Goal: Transaction & Acquisition: Purchase product/service

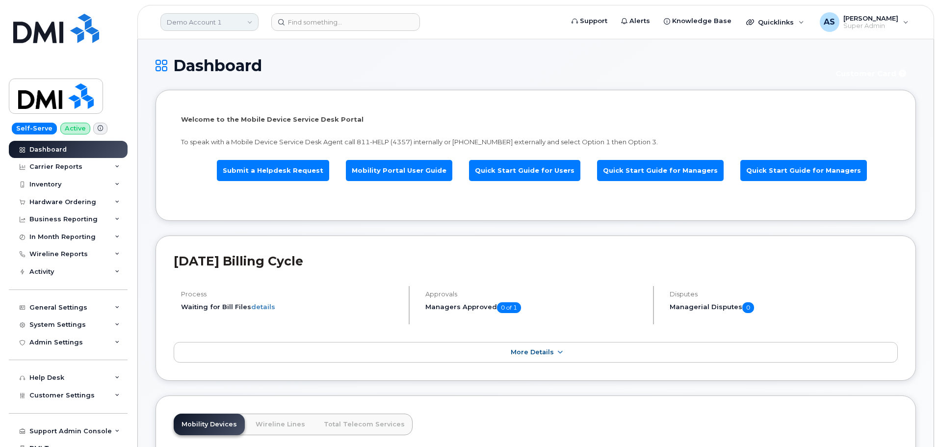
click at [180, 17] on link "Demo Account 1" at bounding box center [209, 22] width 98 height 18
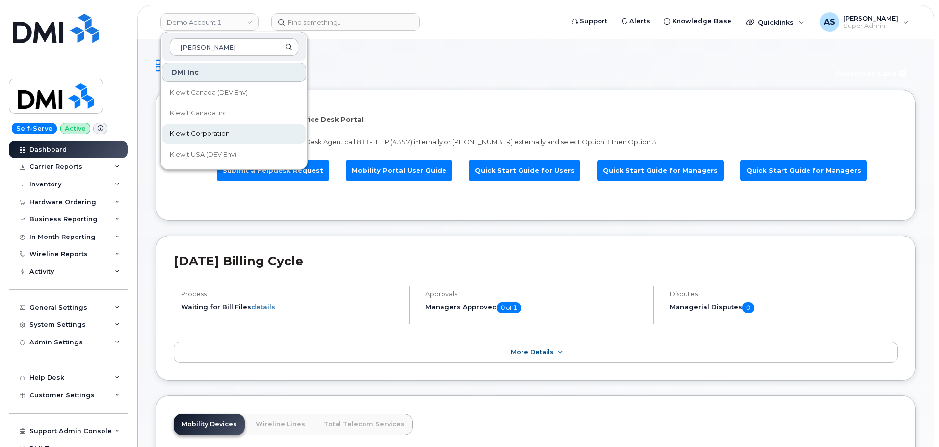
type input "kiewit"
click at [247, 132] on link "Kiewit Corporation" at bounding box center [234, 134] width 144 height 20
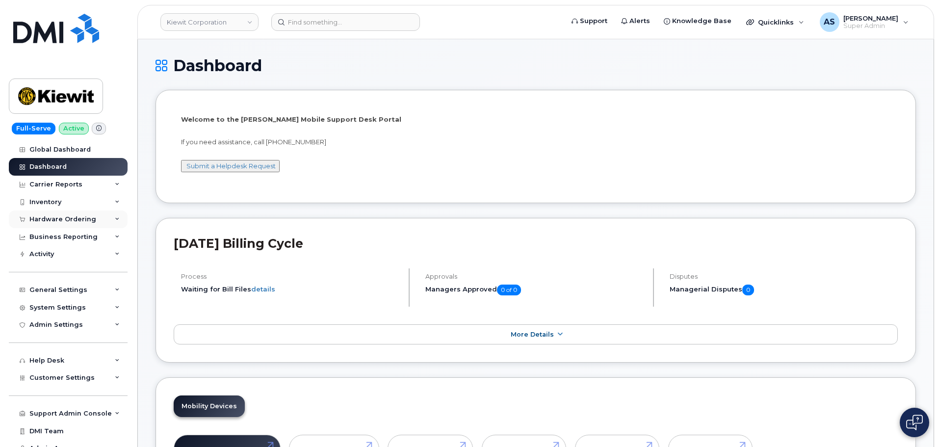
click at [79, 220] on div "Hardware Ordering" at bounding box center [62, 219] width 67 height 8
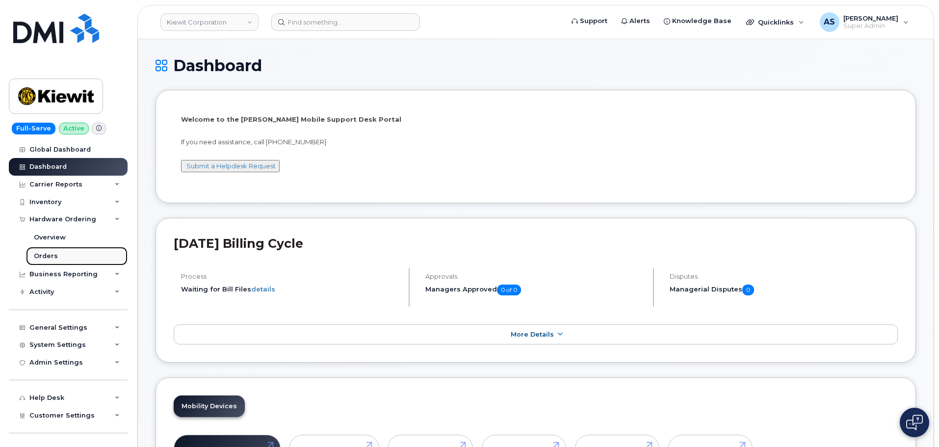
click at [64, 256] on link "Orders" at bounding box center [77, 256] width 102 height 19
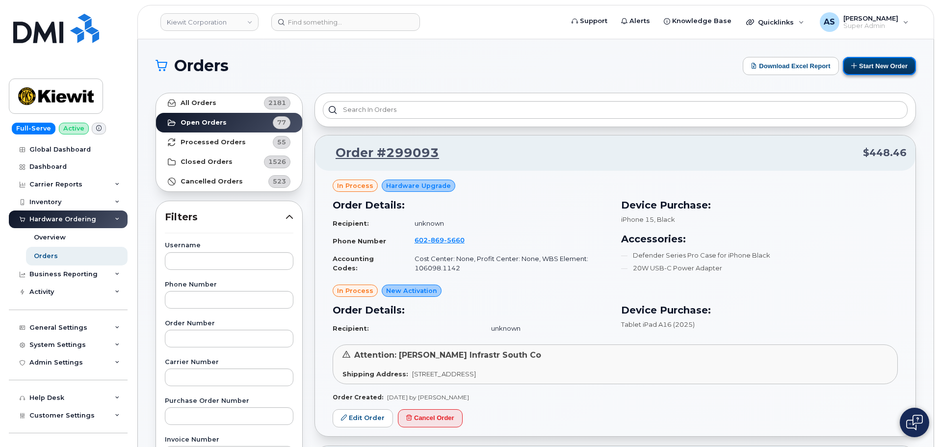
click at [872, 64] on button "Start New Order" at bounding box center [879, 66] width 73 height 18
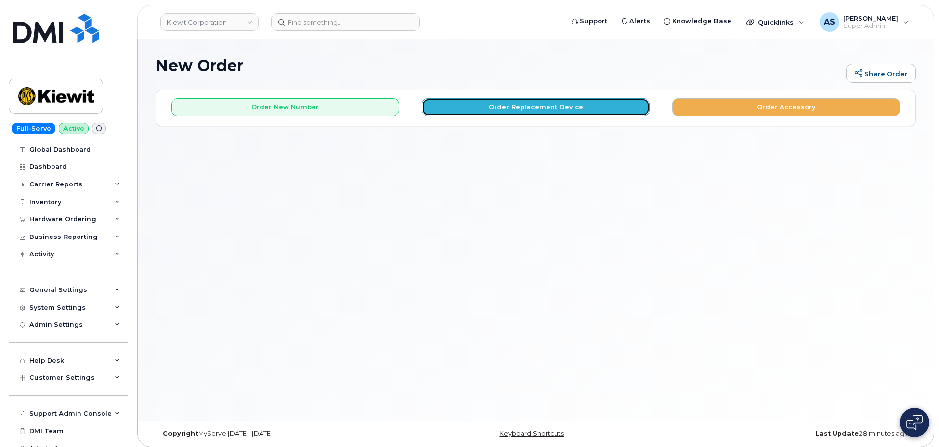
click at [501, 105] on button "Order Replacement Device" at bounding box center [536, 107] width 228 height 18
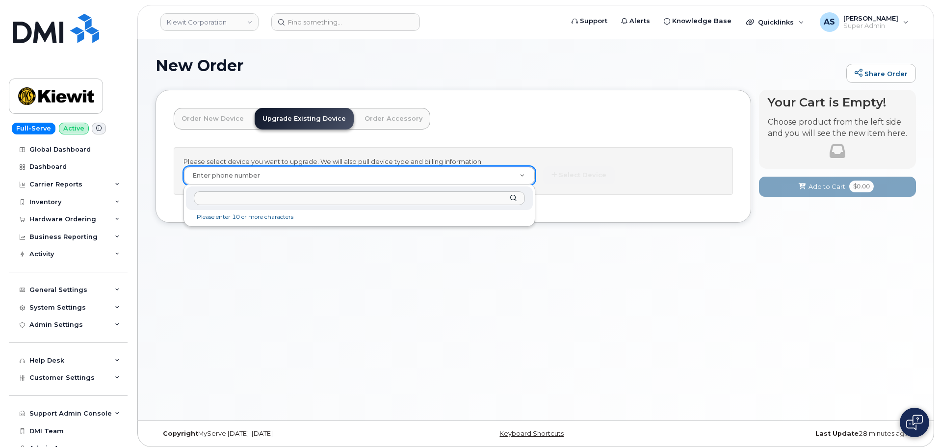
click at [223, 208] on div at bounding box center [359, 198] width 347 height 24
click at [223, 200] on input "text" at bounding box center [359, 198] width 331 height 14
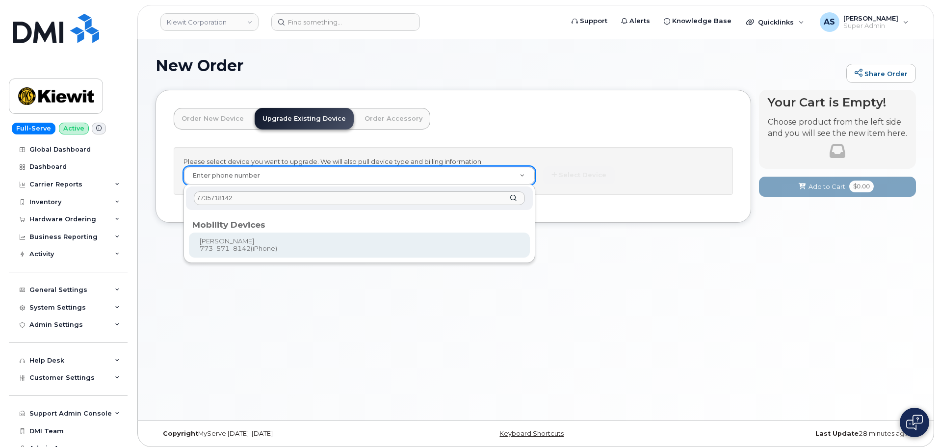
type input "7735718142"
type input "1172007"
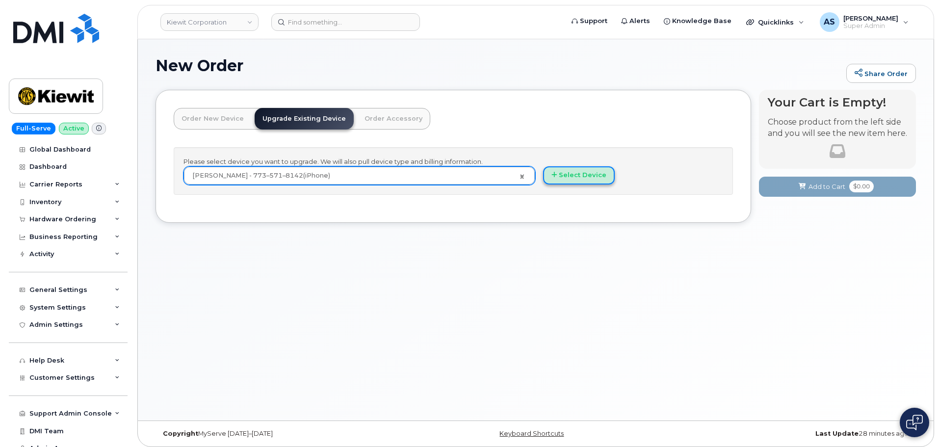
click at [596, 179] on button "Select Device" at bounding box center [579, 175] width 72 height 18
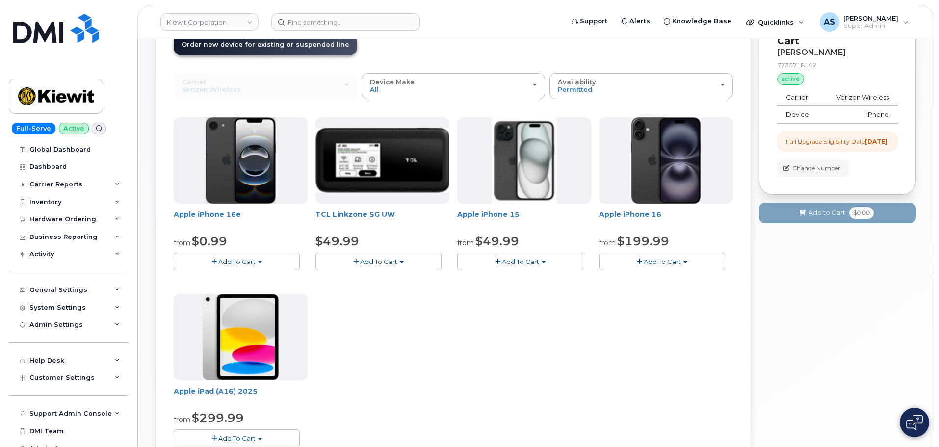
scroll to position [98, 0]
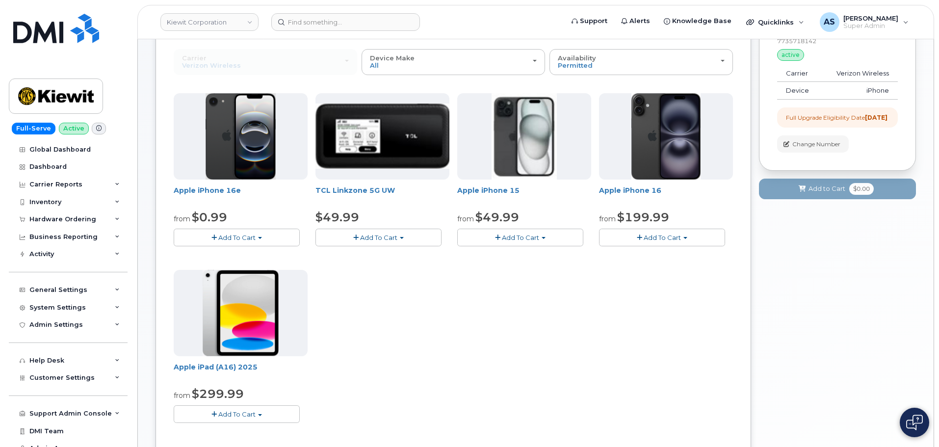
click at [254, 242] on button "Add To Cart" at bounding box center [237, 237] width 126 height 17
click at [589, 333] on div "Apple iPhone 16e from $0.99 Add To Cart $0.99 - 2 Year Upgrade (128GB) $599.99 …" at bounding box center [453, 265] width 559 height 345
click at [677, 238] on span "Add To Cart" at bounding box center [662, 238] width 37 height 8
click at [695, 268] on link "$199.99 - 2 Year Upgrade (128GB)" at bounding box center [668, 268] width 132 height 12
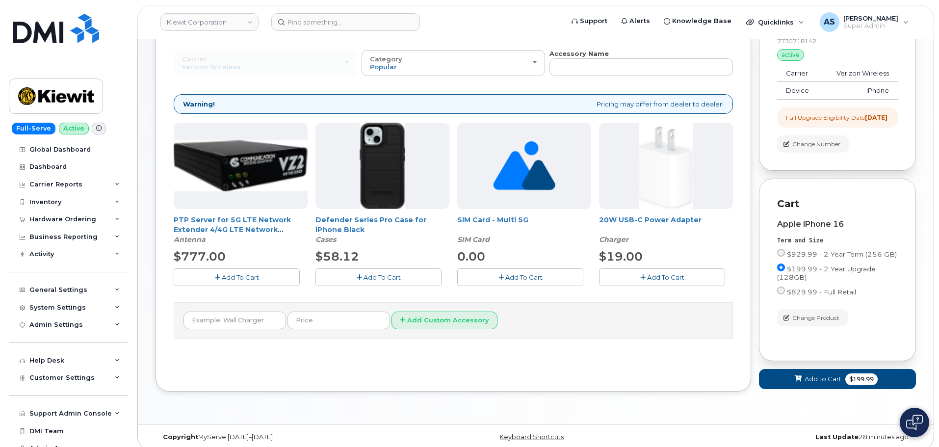
click at [400, 275] on button "Add To Cart" at bounding box center [379, 276] width 126 height 17
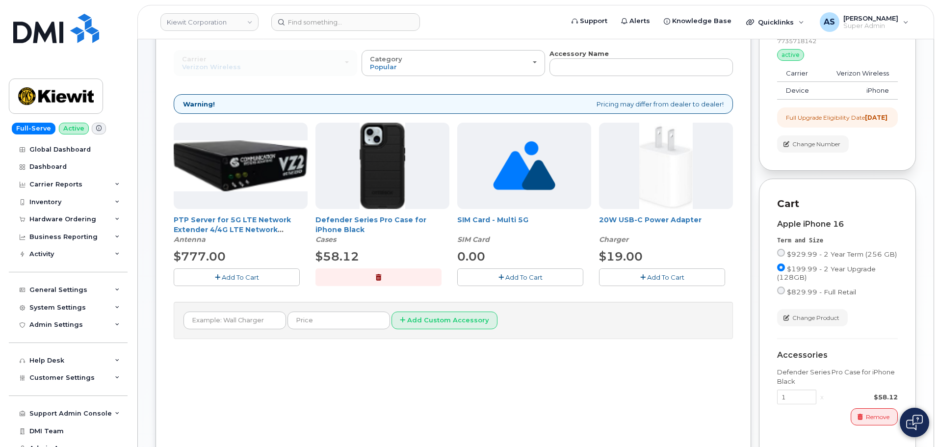
click at [653, 274] on span "Add To Cart" at bounding box center [665, 277] width 37 height 8
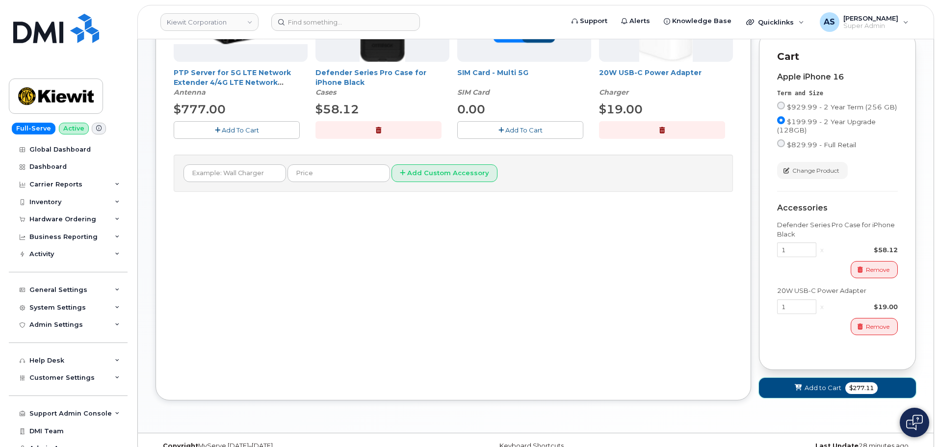
click at [846, 394] on span "$277.11" at bounding box center [862, 388] width 32 height 12
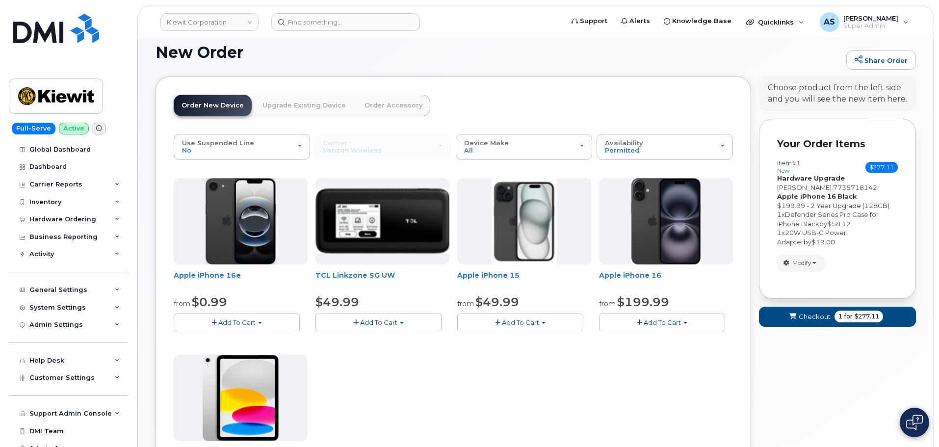
scroll to position [0, 0]
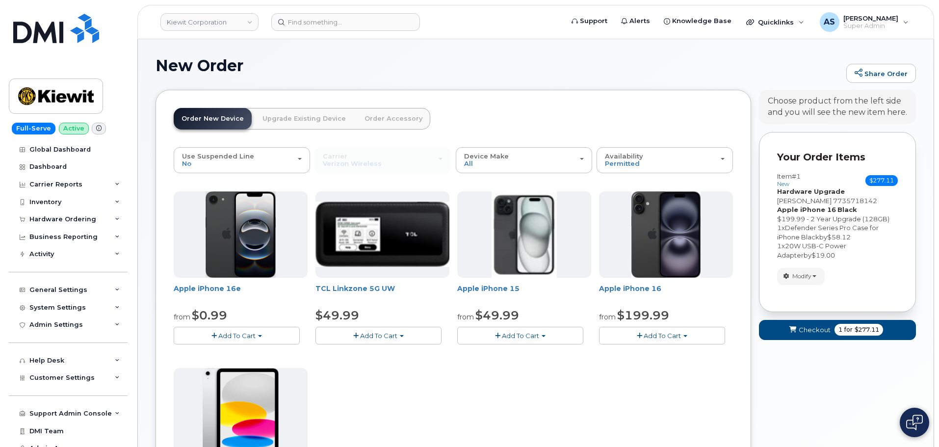
click at [302, 114] on link "Upgrade Existing Device" at bounding box center [304, 119] width 99 height 22
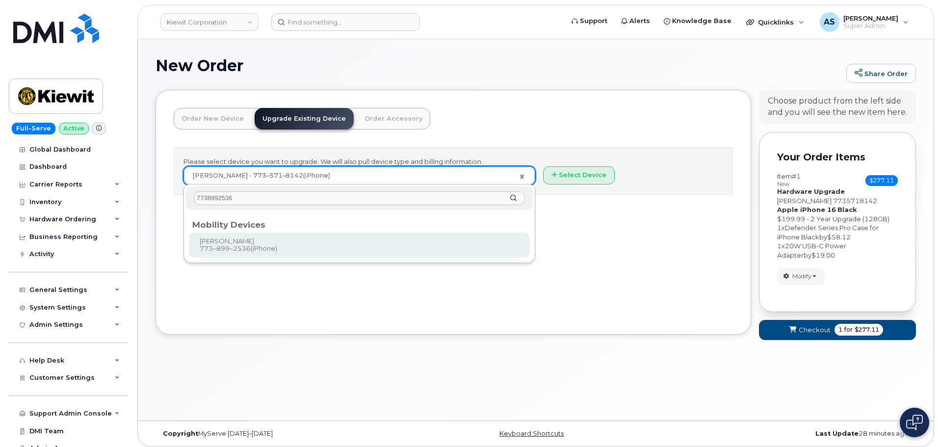
type input "7738992536"
type input "1172022"
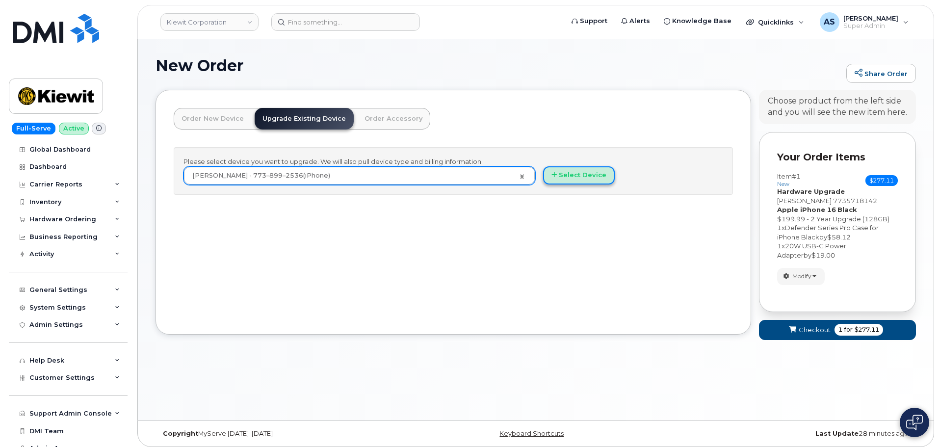
click at [576, 173] on button "Select Device" at bounding box center [579, 175] width 72 height 18
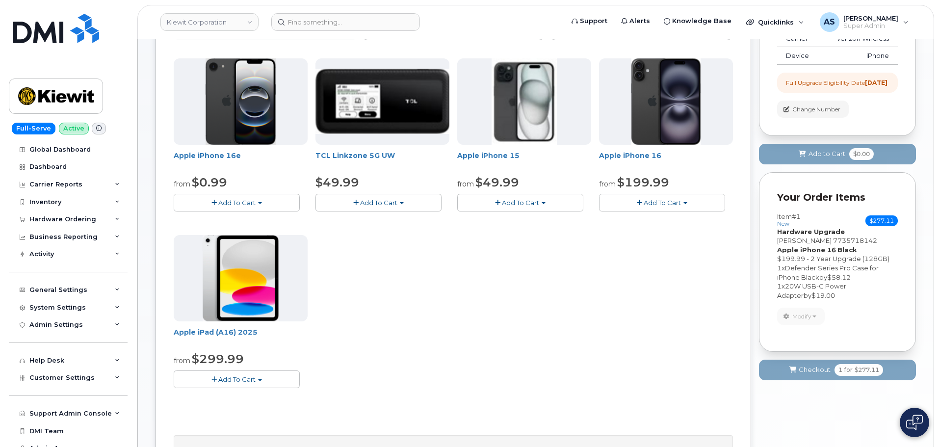
scroll to position [147, 0]
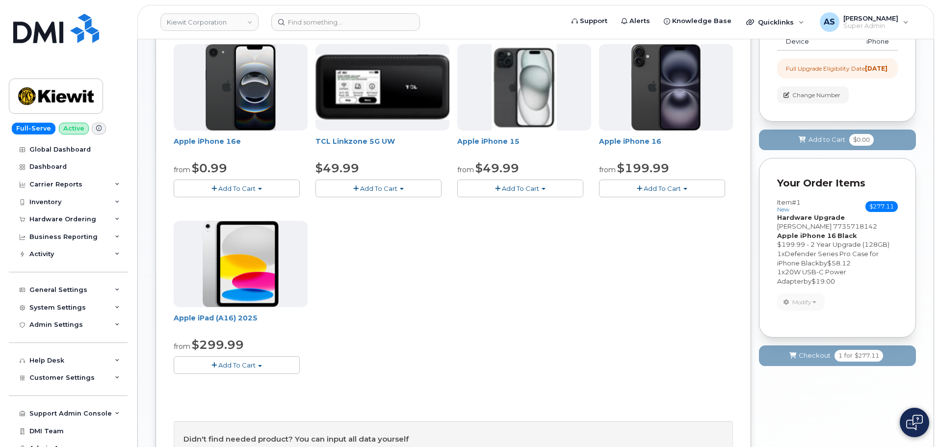
click at [659, 186] on span "Add To Cart" at bounding box center [662, 189] width 37 height 8
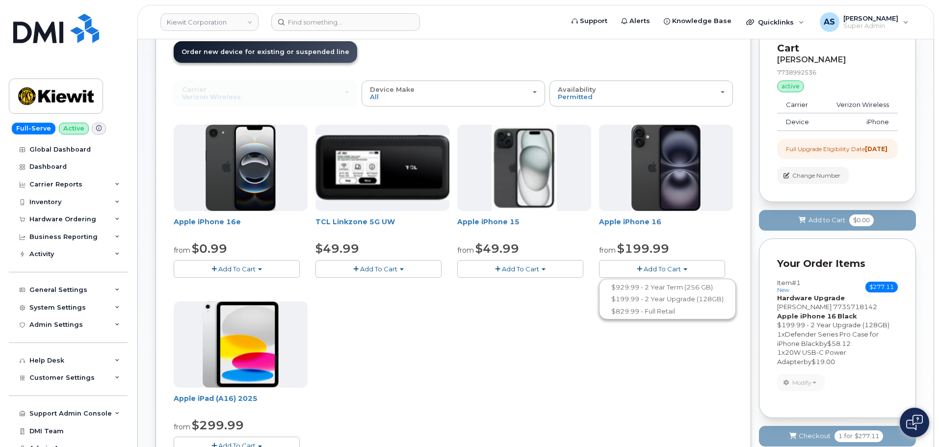
scroll to position [49, 0]
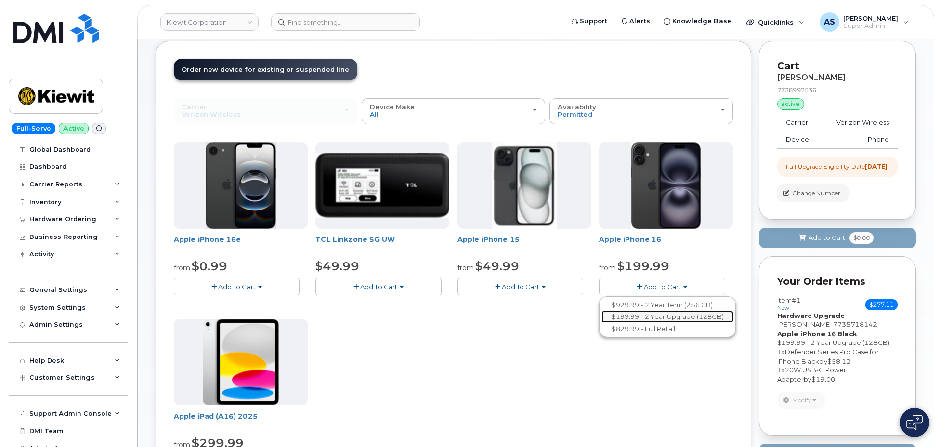
click at [705, 318] on link "$199.99 - 2 Year Upgrade (128GB)" at bounding box center [668, 317] width 132 height 12
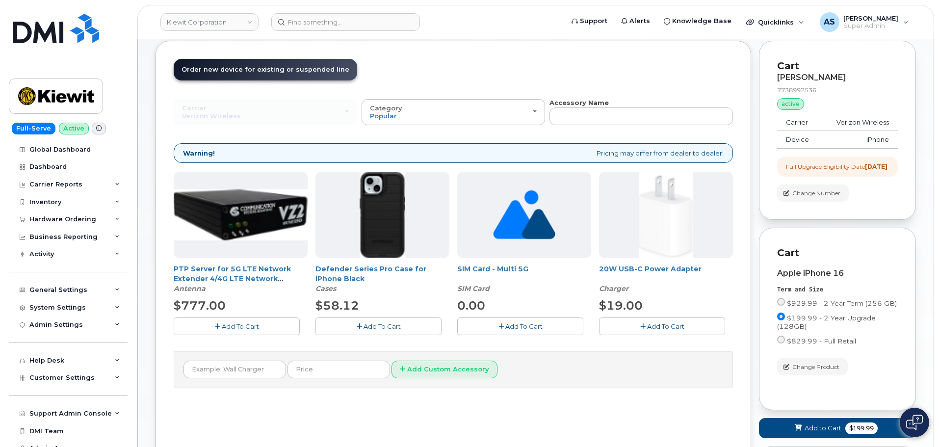
click at [398, 322] on span "Add To Cart" at bounding box center [382, 326] width 37 height 8
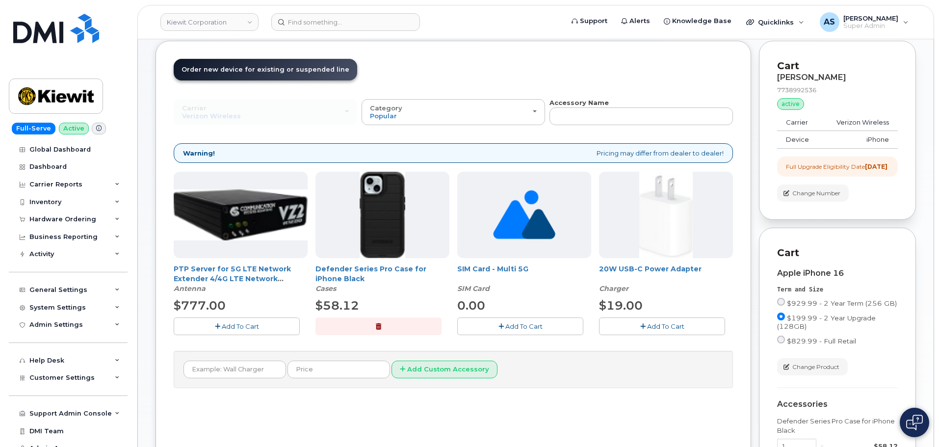
click at [697, 324] on button "Add To Cart" at bounding box center [662, 325] width 126 height 17
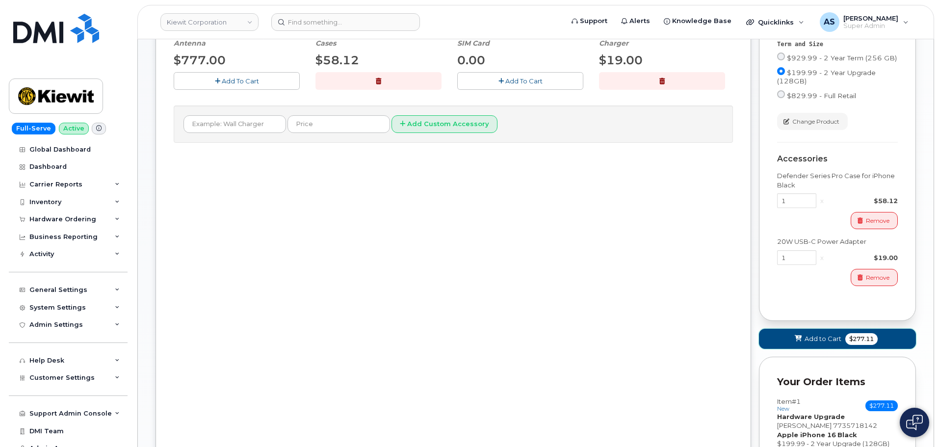
drag, startPoint x: 825, startPoint y: 344, endPoint x: 819, endPoint y: 342, distance: 6.8
click at [825, 342] on button "Add to Cart $277.11" at bounding box center [837, 339] width 157 height 20
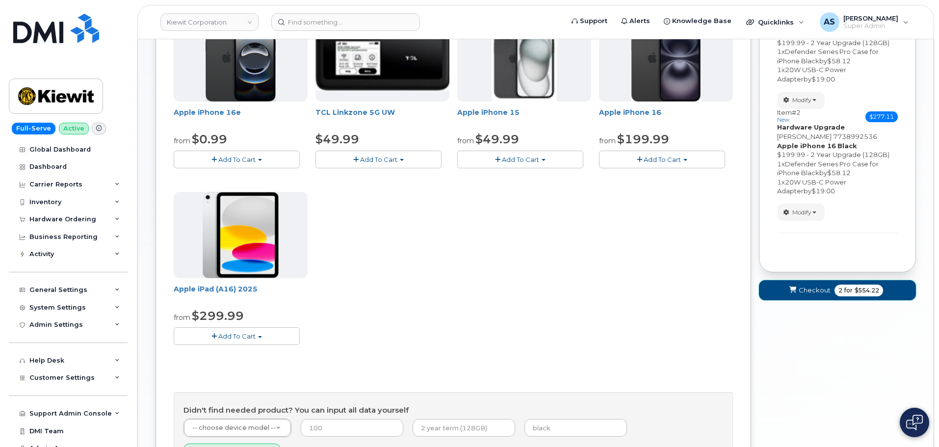
click at [837, 285] on span "2 for $554.22" at bounding box center [859, 291] width 49 height 12
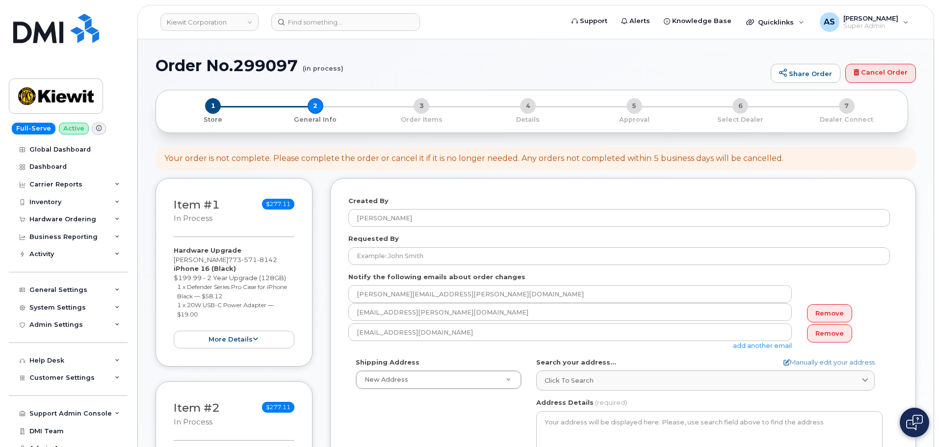
select select
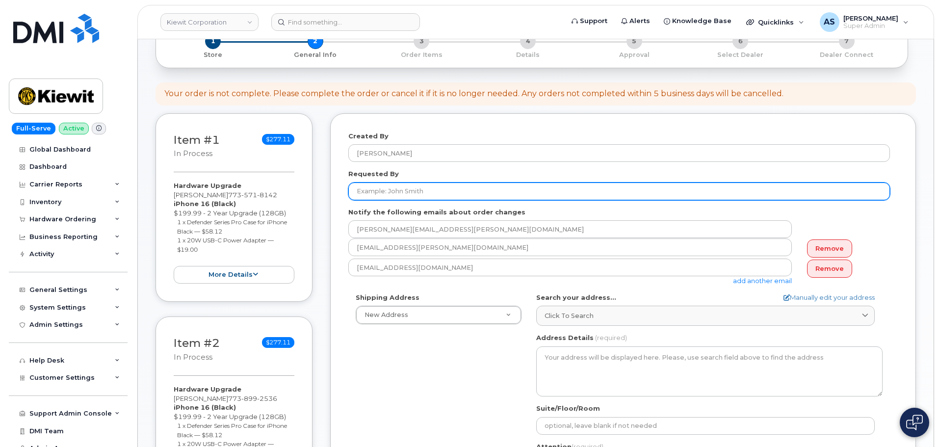
scroll to position [98, 0]
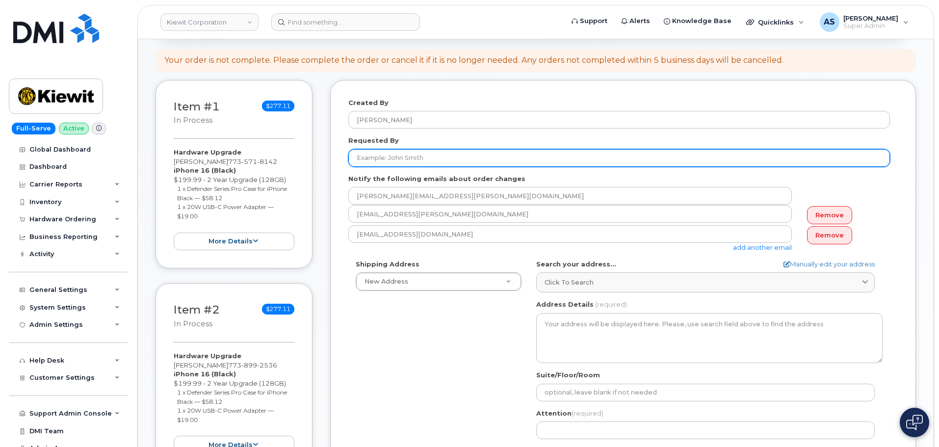
click at [390, 155] on input "Requested By" at bounding box center [619, 158] width 542 height 18
paste input "[PERSON_NAME]"
type input "[PERSON_NAME]"
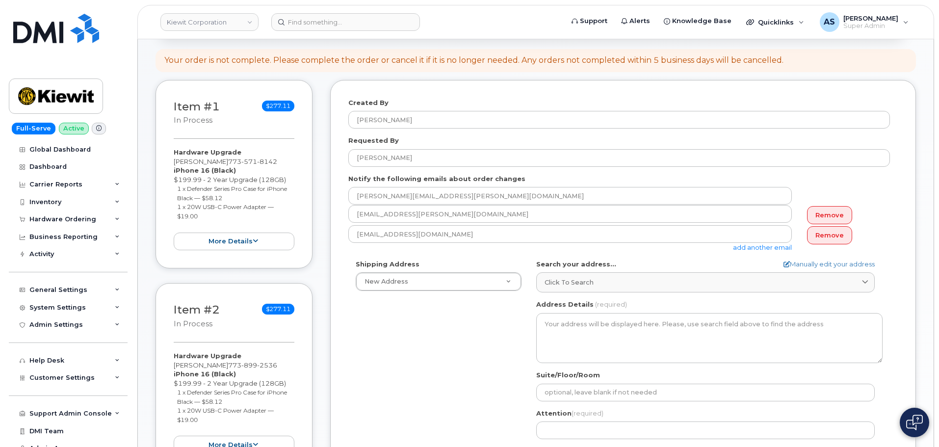
click at [394, 341] on div "Shipping Address New Address New Address 20910 Broad Hollow Ct 400 More Ave 216…" at bounding box center [619, 372] width 542 height 225
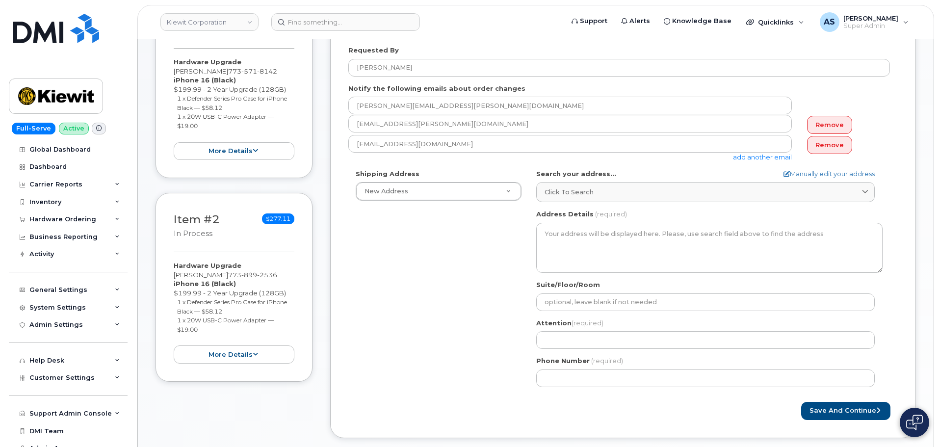
scroll to position [196, 0]
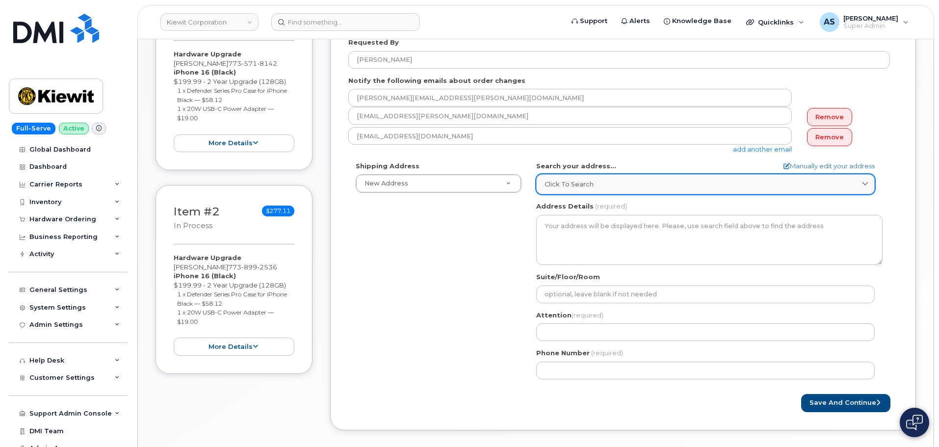
click at [584, 183] on span "Click to search" at bounding box center [569, 184] width 49 height 9
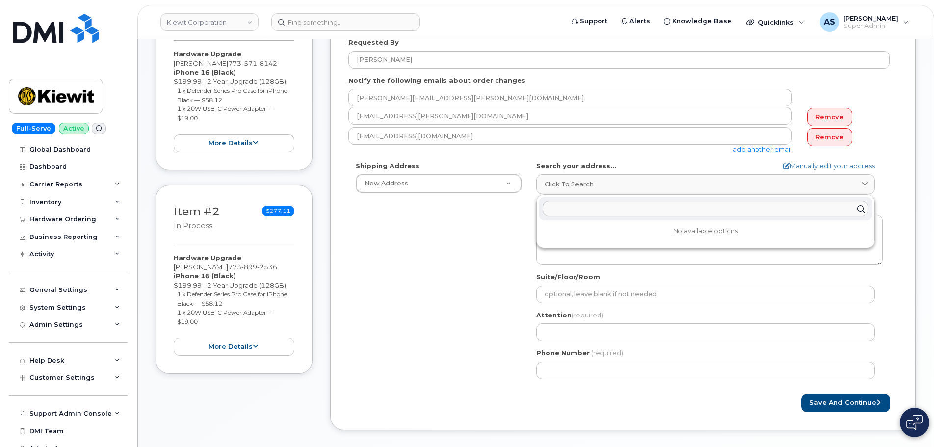
click at [594, 209] on input "text" at bounding box center [706, 209] width 326 height 16
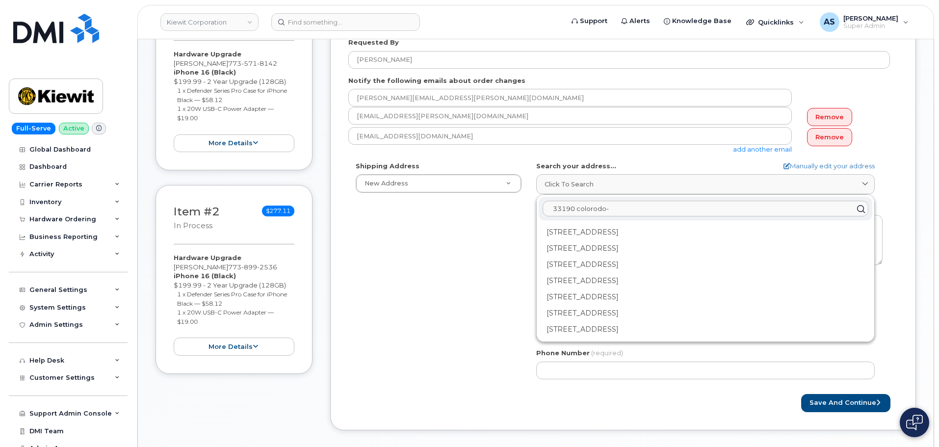
type input "33190 colorodo-"
drag, startPoint x: 413, startPoint y: 287, endPoint x: 868, endPoint y: 205, distance: 462.2
click at [420, 283] on div "Shipping Address New Address New Address 20910 Broad Hollow Ct 400 More Ave 216…" at bounding box center [619, 273] width 542 height 225
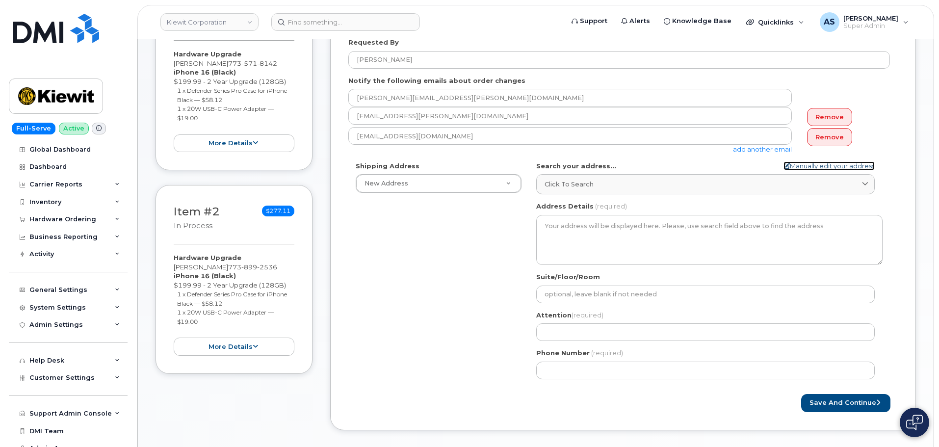
click at [820, 168] on link "Manually edit your address" at bounding box center [829, 165] width 91 height 9
select select
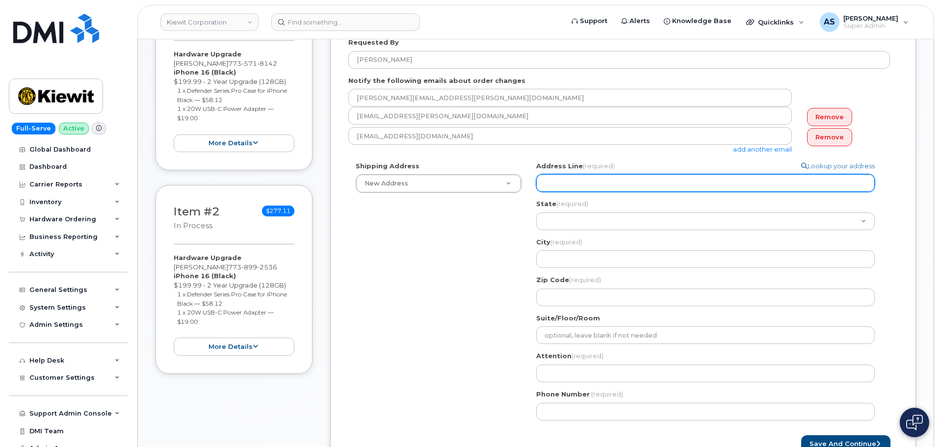
click at [576, 181] on input "Address Line (required)" at bounding box center [705, 183] width 339 height 18
select select
type input "3"
select select
type input "33"
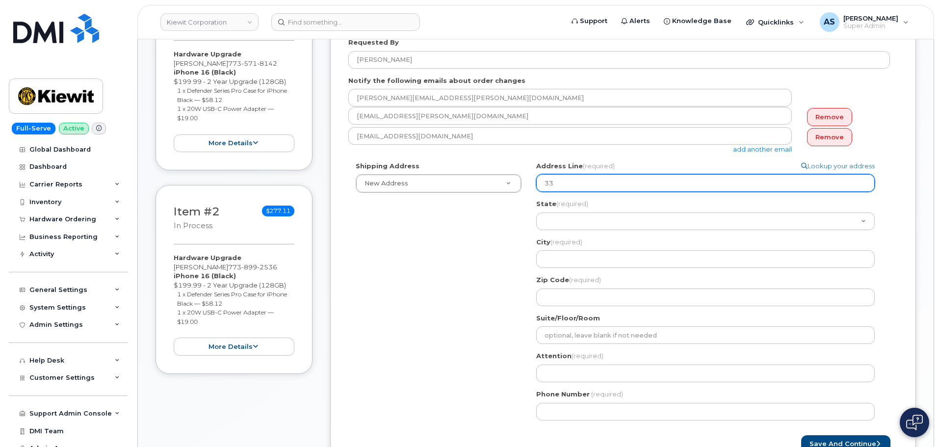
select select
type input "331"
select select
type input "3319"
select select
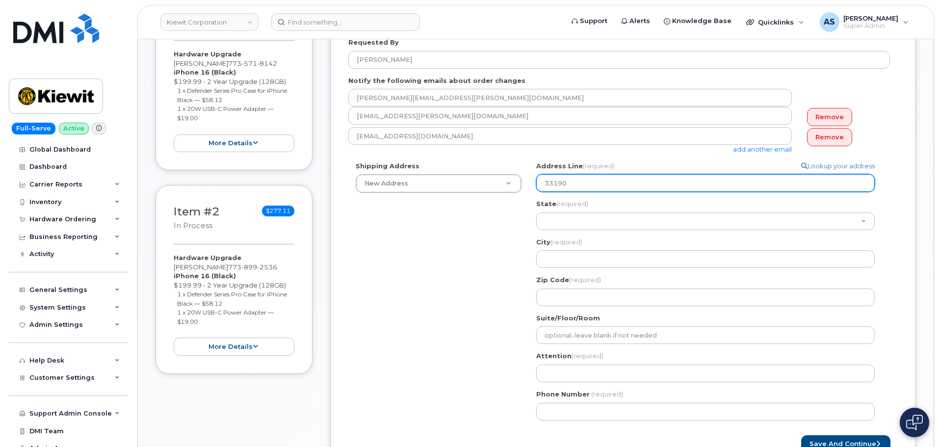
type input "33190"
select select
type input "33190 C"
select select
type input "33190 Co"
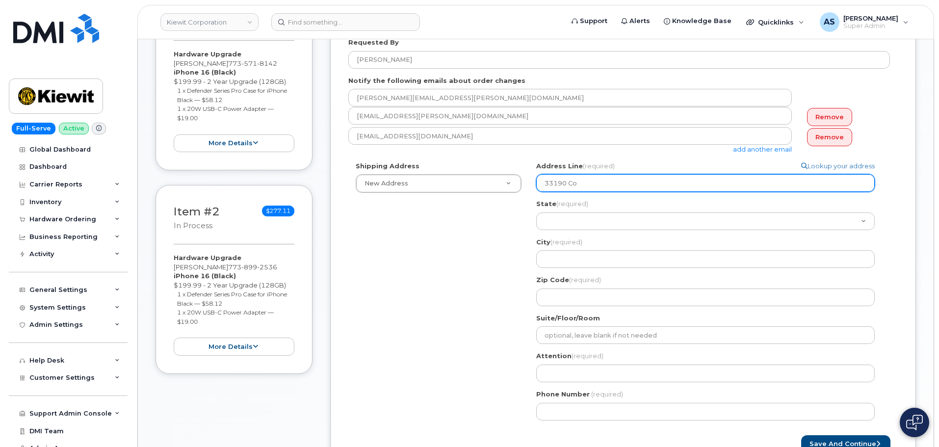
select select
type input "33190 Col"
select select
type input "33190 Colo"
select select
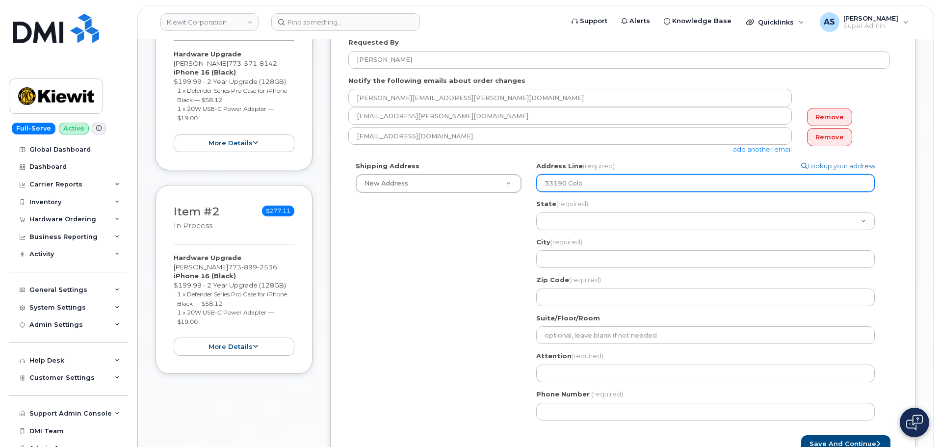
type input "33190 Col"
select select
type input "33190 Co"
select select
type input "33190 Co-"
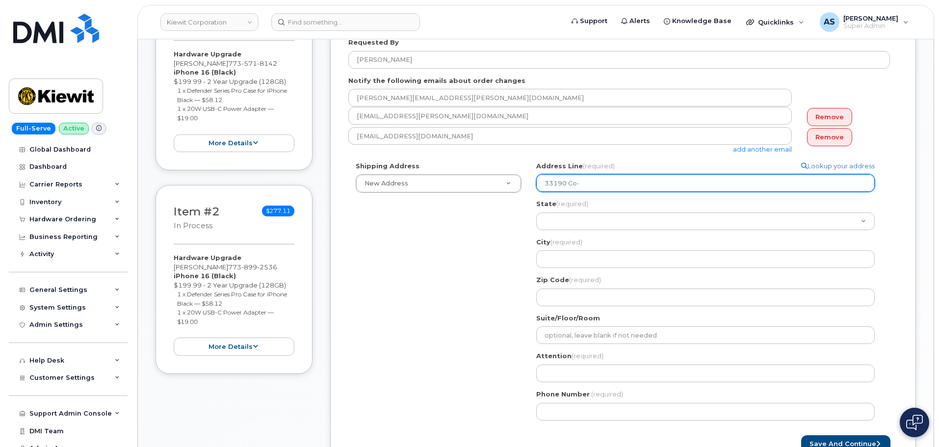
select select
type input "33190 Co-9"
select select
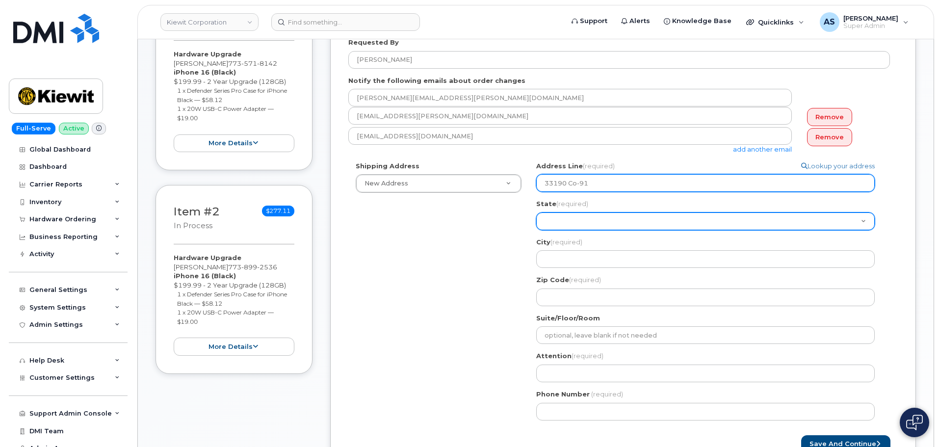
type input "33190 Co-91"
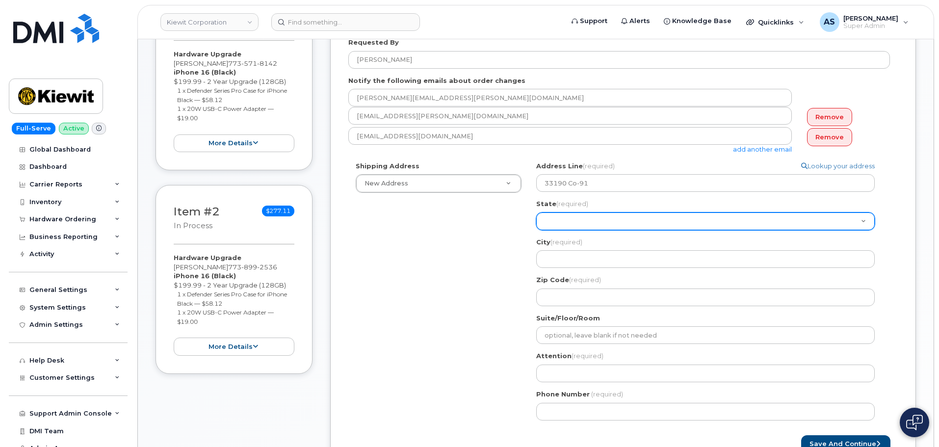
click at [577, 221] on select "Alabama Alaska American Samoa Arizona Arkansas California Colorado Connecticut …" at bounding box center [705, 221] width 339 height 18
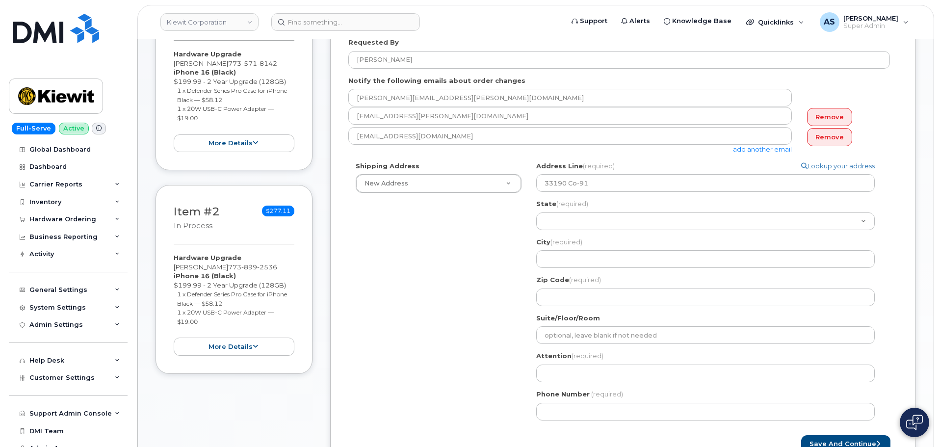
drag, startPoint x: 385, startPoint y: 256, endPoint x: 437, endPoint y: 235, distance: 56.1
click at [386, 255] on div "Shipping Address New Address New Address 20910 Broad Hollow Ct 400 More Ave 216…" at bounding box center [619, 294] width 542 height 266
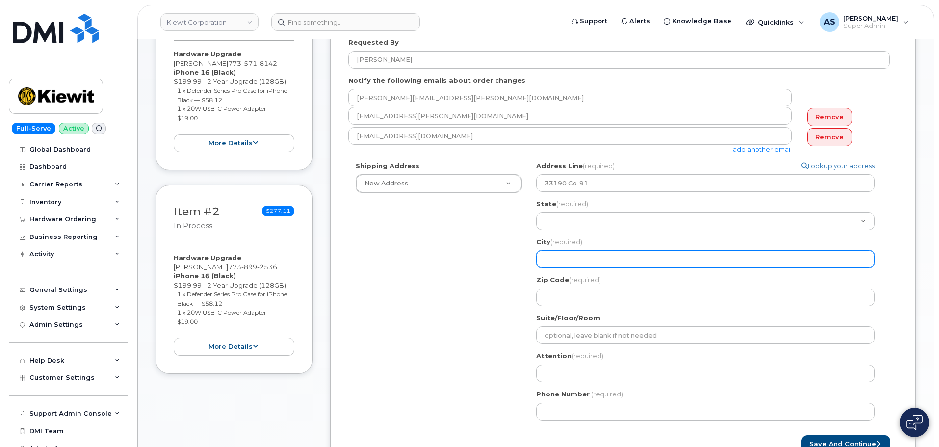
click at [576, 260] on input "City (required)" at bounding box center [705, 259] width 339 height 18
select select
type input "F"
select select
type input "Fr"
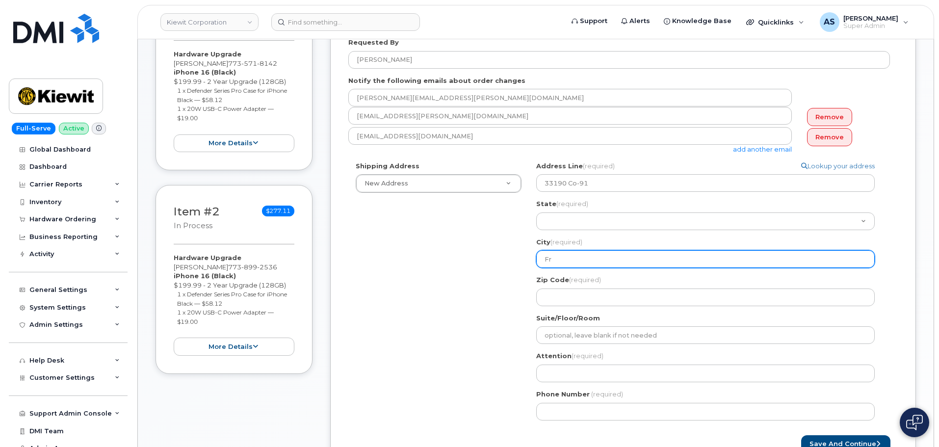
select select
type input "Fri"
select select
type input "Fris"
select select
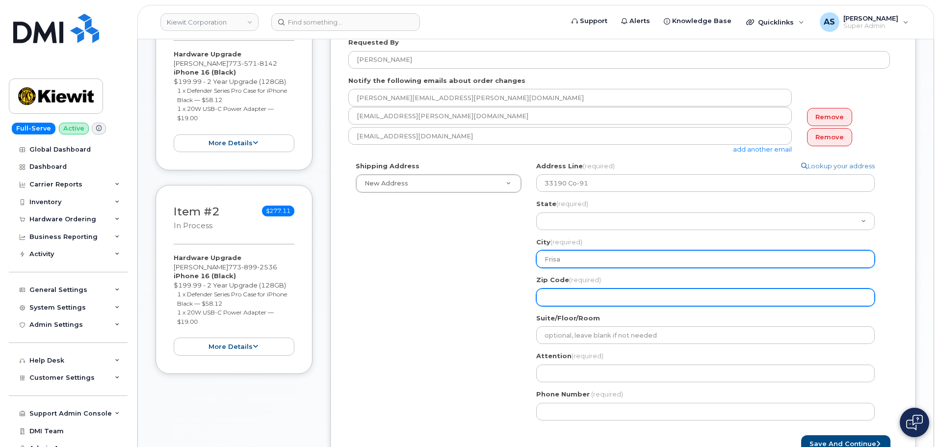
type input "Frisa"
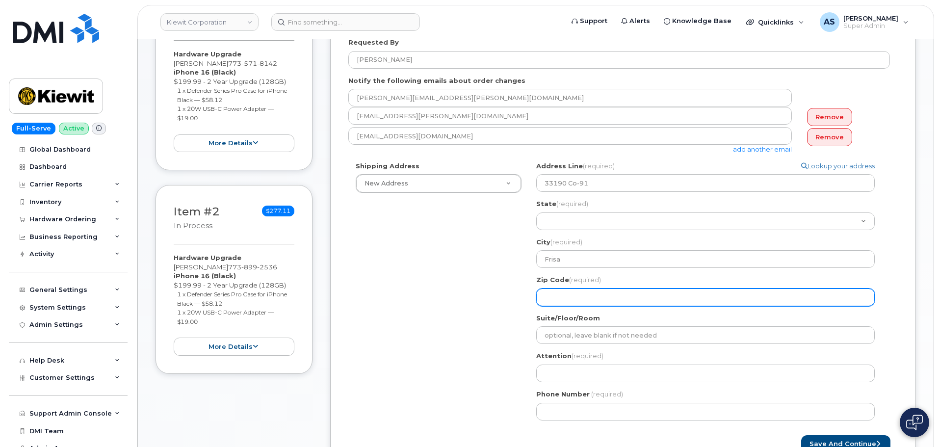
click at [568, 298] on input "Zip Code (required)" at bounding box center [705, 298] width 339 height 18
select select
type input "8"
select select
type input "80"
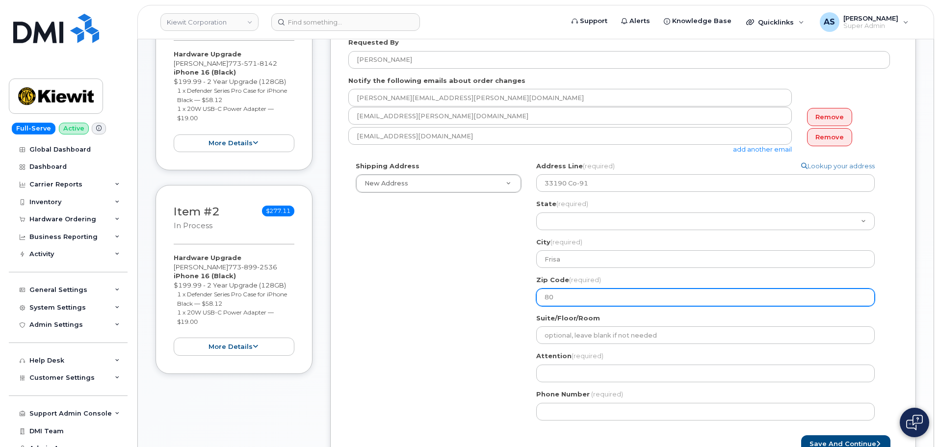
select select
type input "804"
select select
type input "8044"
select select
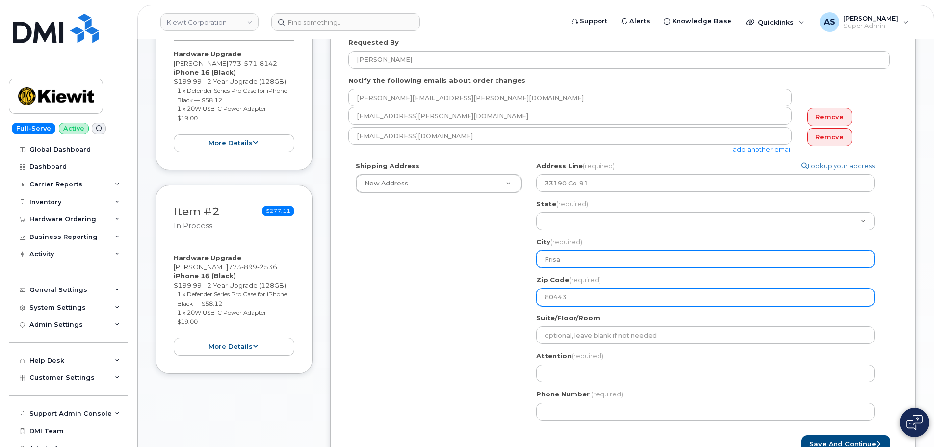
type input "80443"
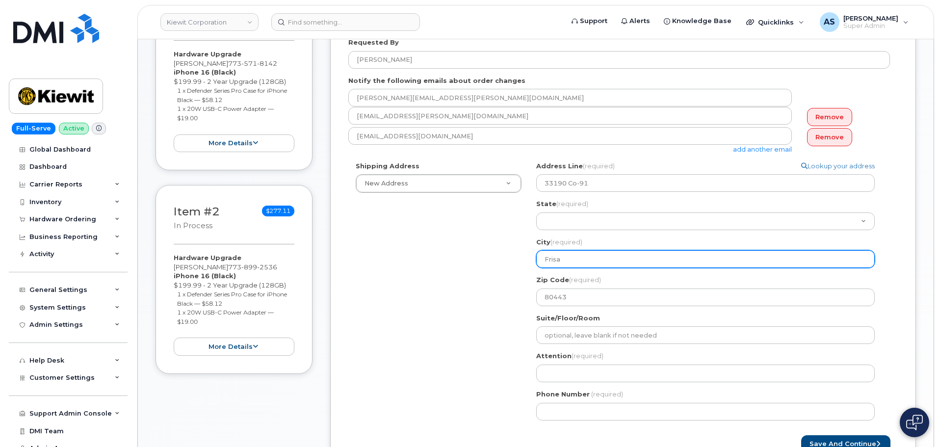
click at [578, 251] on input "Frisa" at bounding box center [705, 259] width 339 height 18
select select
type input "Fris"
select select
type input "Frisc"
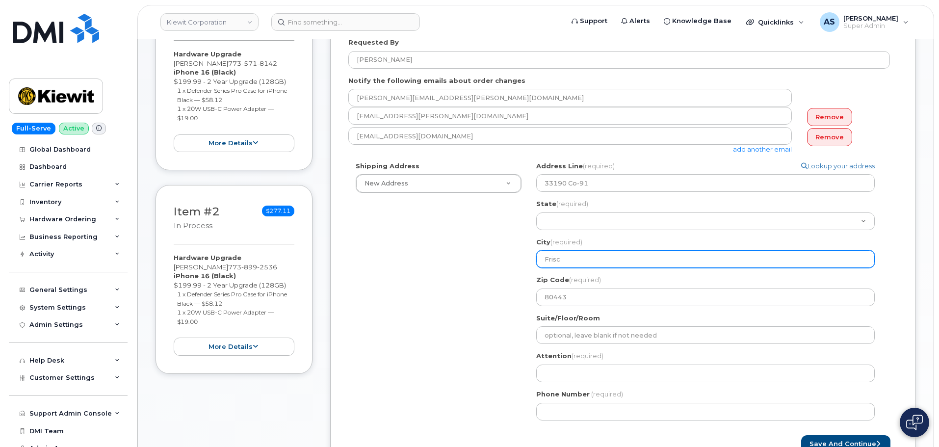
select select
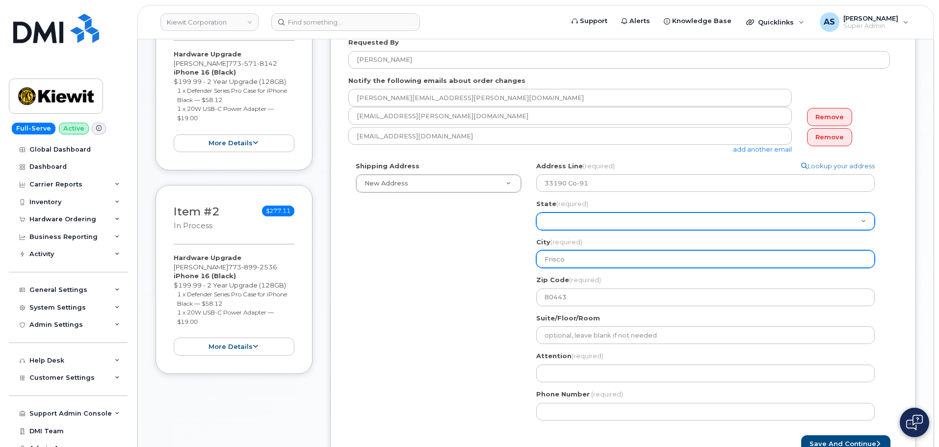
type input "Frisco"
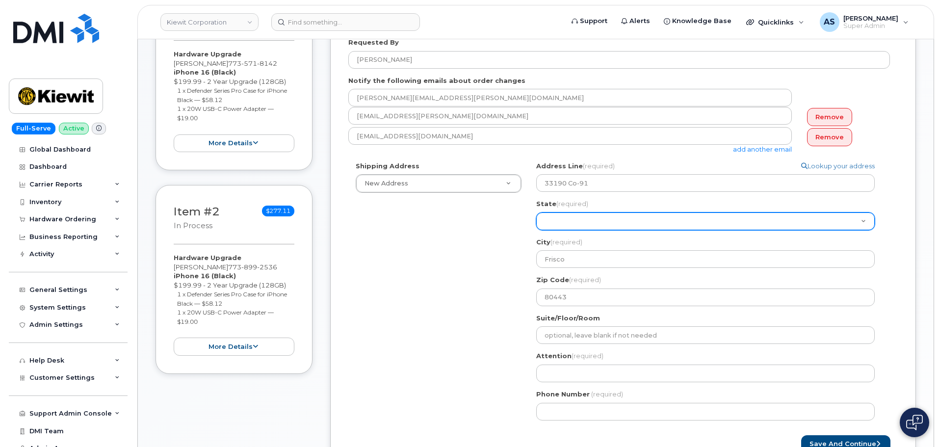
click at [559, 226] on select "Alabama Alaska American Samoa Arizona Arkansas California Colorado Connecticut …" at bounding box center [705, 221] width 339 height 18
select select "CO"
click at [536, 212] on select "Alabama Alaska American Samoa Arizona Arkansas California Colorado Connecticut …" at bounding box center [705, 221] width 339 height 18
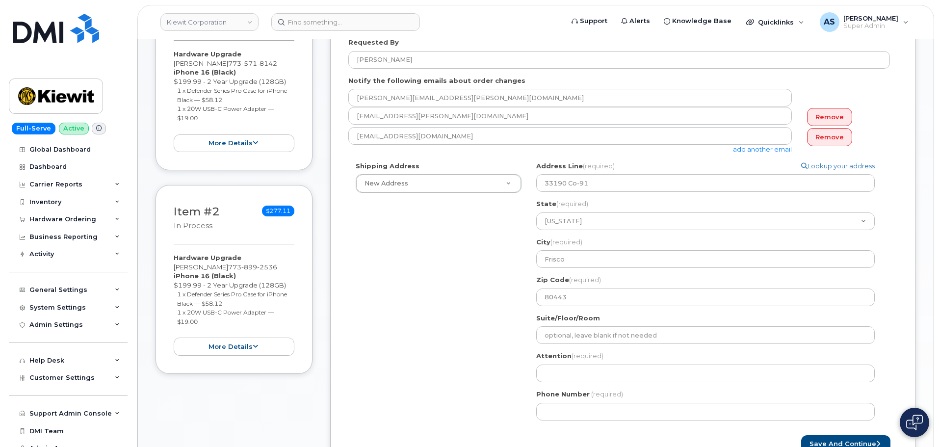
drag, startPoint x: 434, startPoint y: 330, endPoint x: 442, endPoint y: 328, distance: 7.8
click at [436, 323] on div "Shipping Address New Address New Address 20910 Broad Hollow Ct 400 More Ave 216…" at bounding box center [619, 294] width 542 height 266
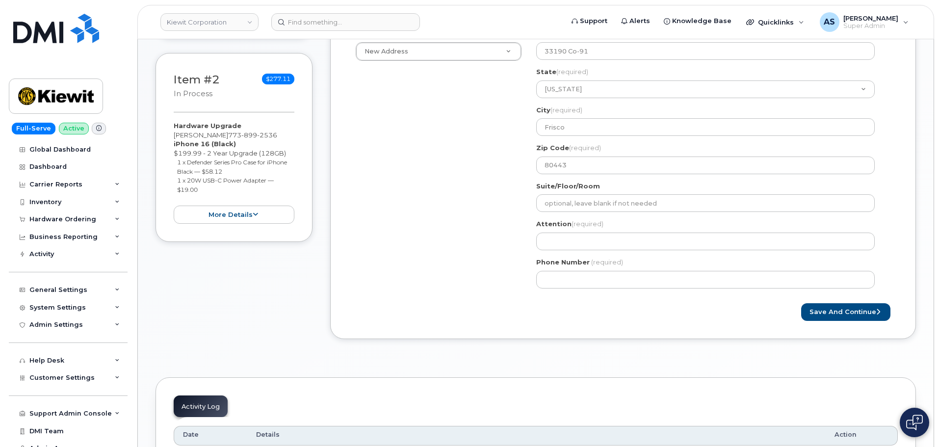
scroll to position [344, 0]
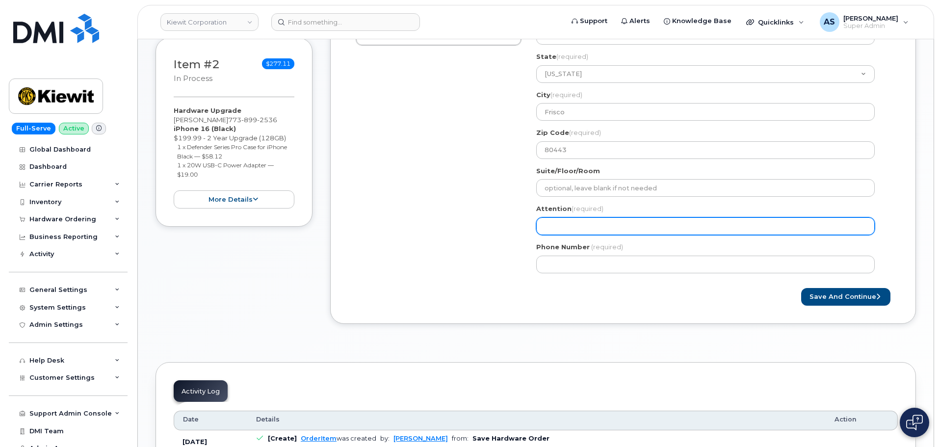
click at [585, 224] on input "Attention (required)" at bounding box center [705, 226] width 339 height 18
paste input "Jose Saucedo"
select select
type input "Jose Saucedo"
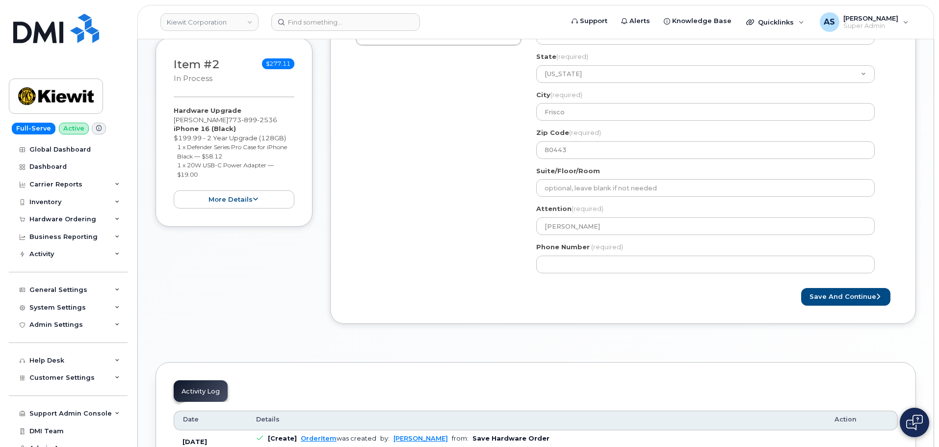
click at [491, 250] on div "Shipping Address New Address New Address 20910 Broad Hollow Ct 400 More Ave 216…" at bounding box center [619, 147] width 542 height 266
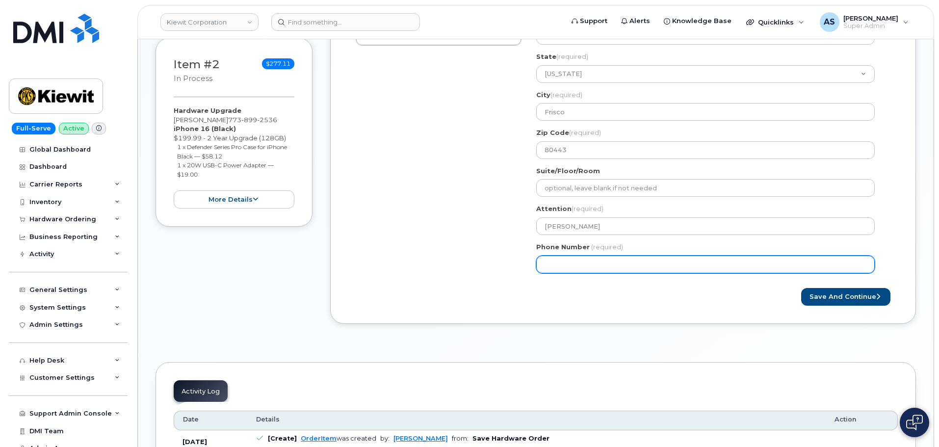
click at [587, 271] on input "Phone Number" at bounding box center [705, 265] width 339 height 18
paste input "7735718142"
select select
type input "7735718142"
click at [436, 276] on div "Shipping Address New Address New Address 20910 Broad Hollow Ct 400 More Ave 216…" at bounding box center [619, 147] width 542 height 266
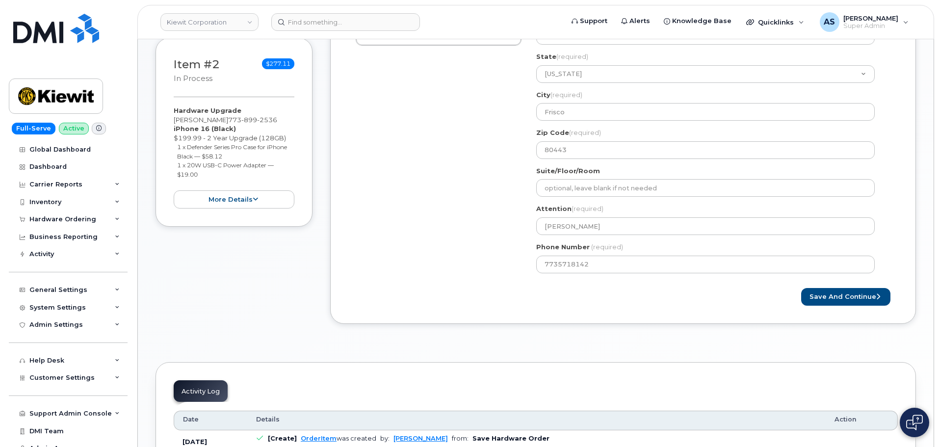
click at [443, 309] on div "Created By Alexander Strull Requested By Jose Saucedo Notify the following emai…" at bounding box center [623, 80] width 586 height 490
click at [811, 294] on button "Save and Continue" at bounding box center [845, 297] width 89 height 18
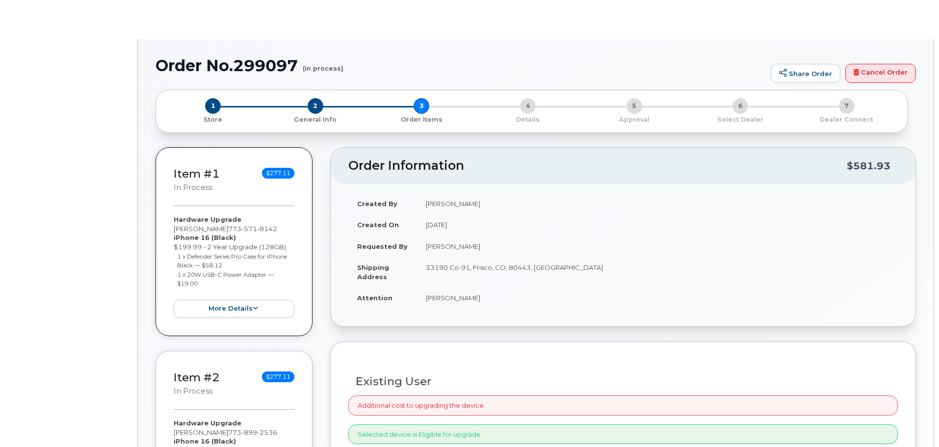
type input "[PERSON_NAME]"
radio input "true"
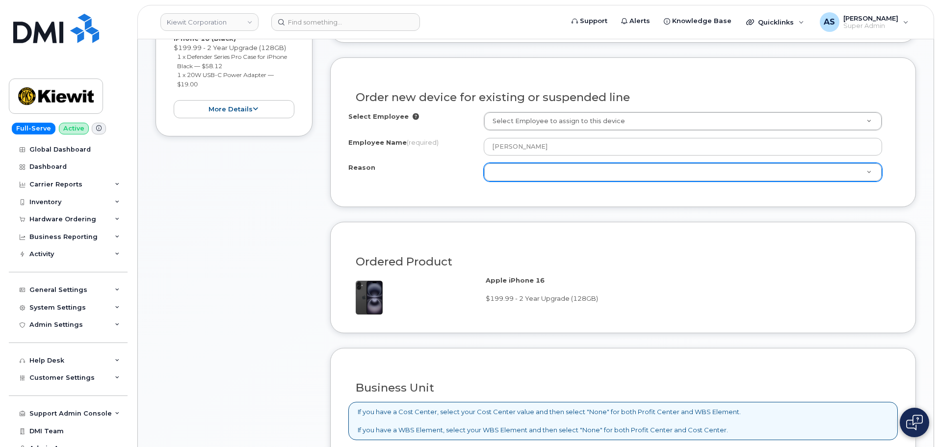
scroll to position [435, 0]
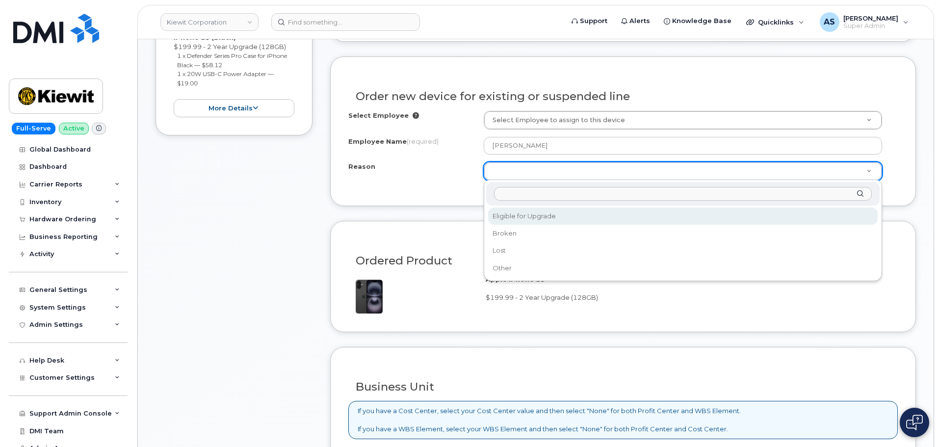
select select "eligible_for_upgrade"
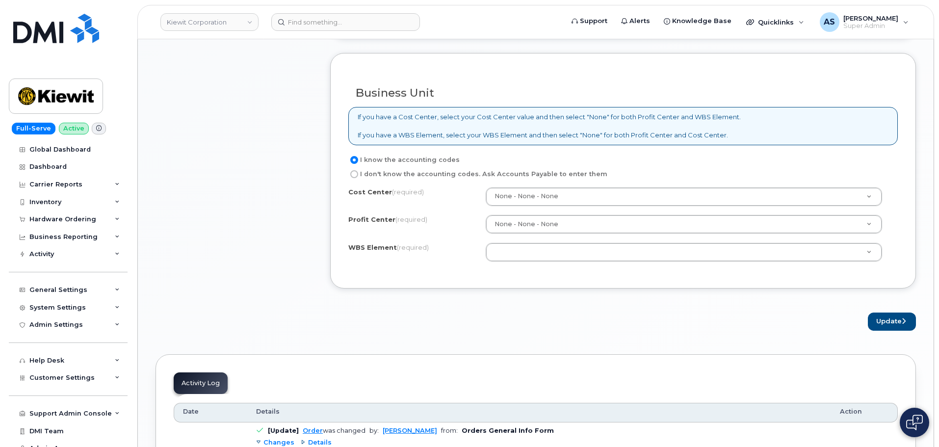
scroll to position [729, 0]
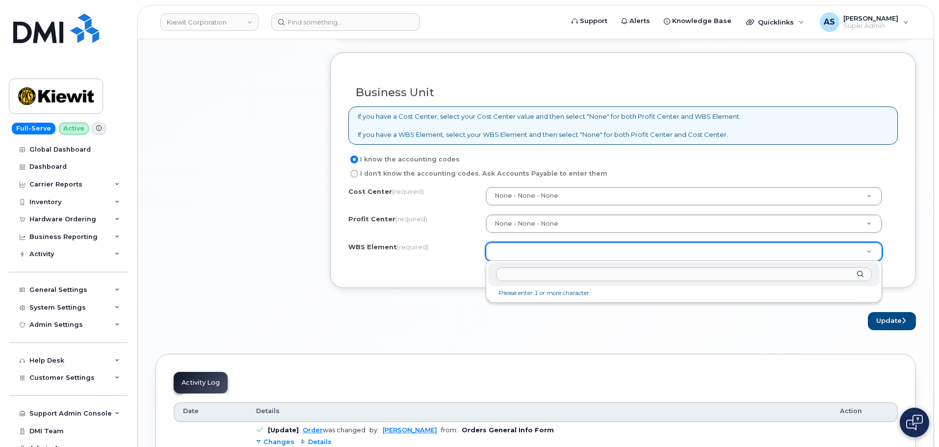
click at [523, 277] on input "text" at bounding box center [684, 274] width 376 height 14
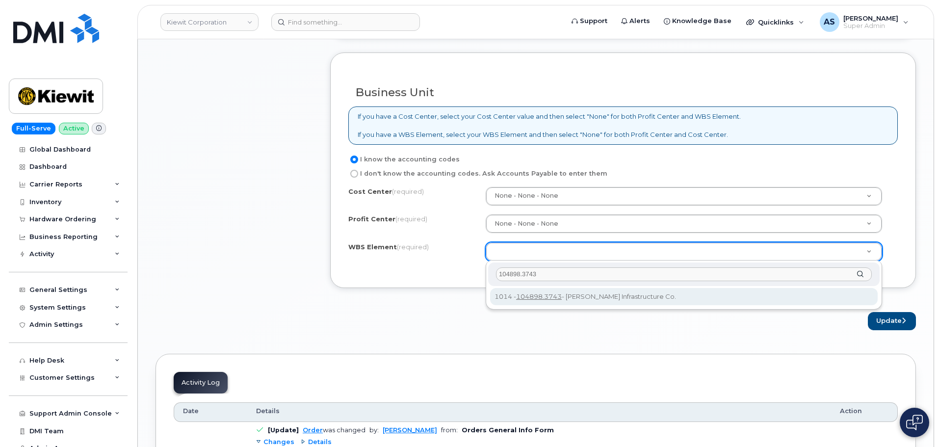
type input "104898.3743"
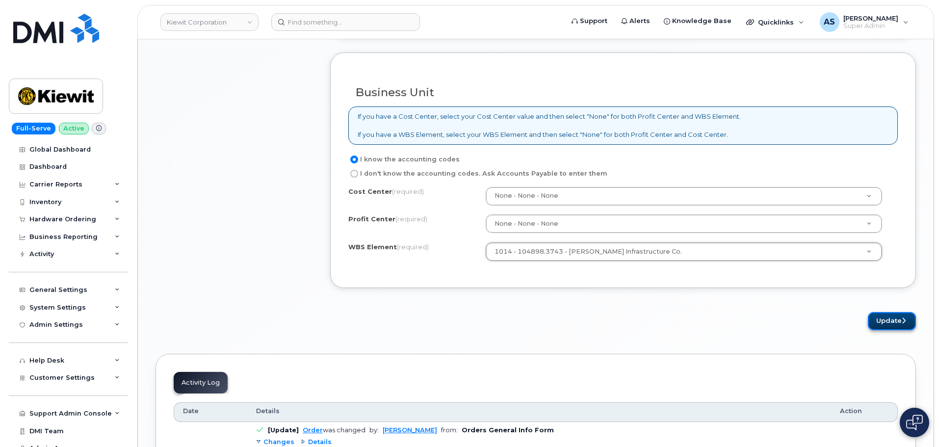
click at [907, 317] on button "Update" at bounding box center [892, 321] width 48 height 18
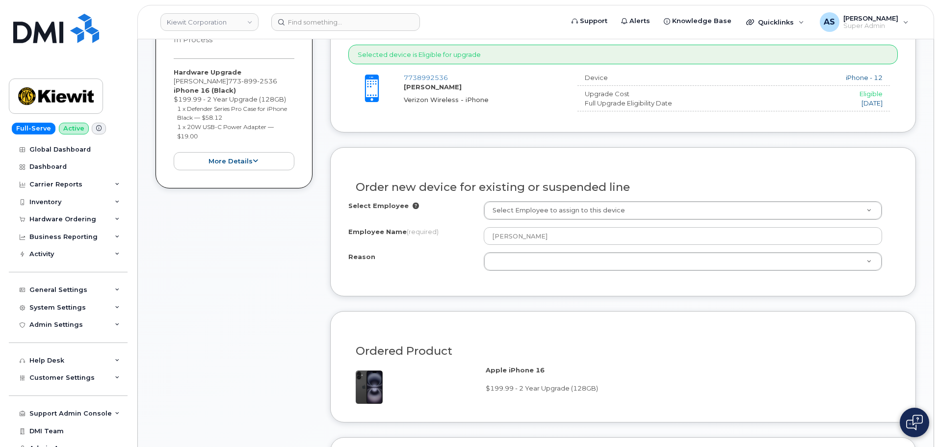
scroll to position [442, 0]
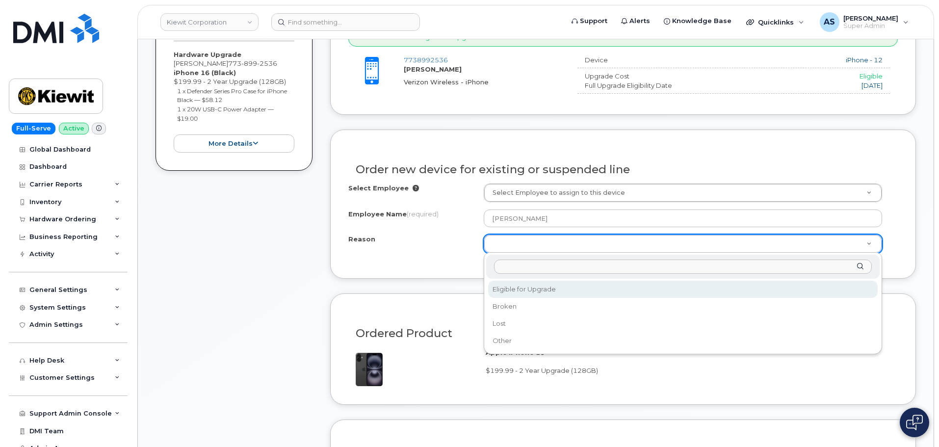
select select "eligible_for_upgrade"
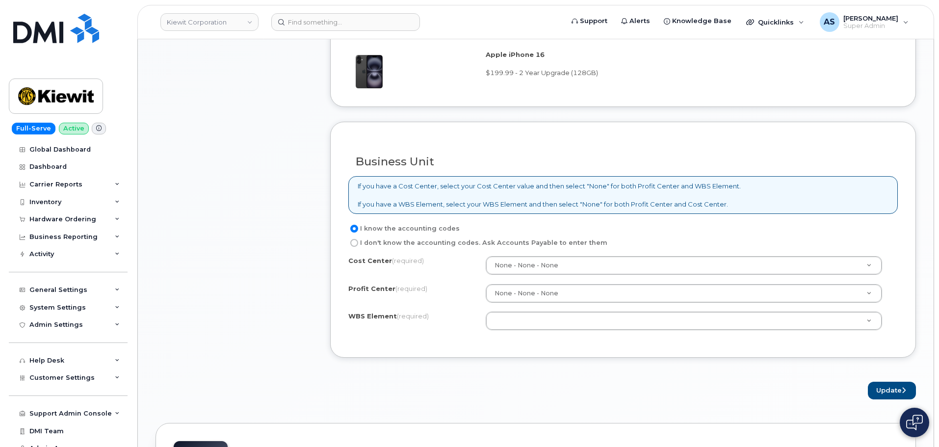
scroll to position [785, 0]
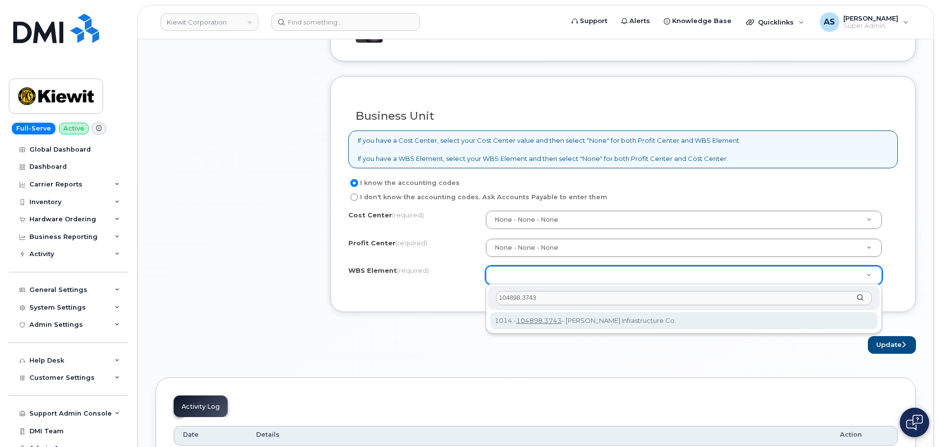
type input "104898.3743"
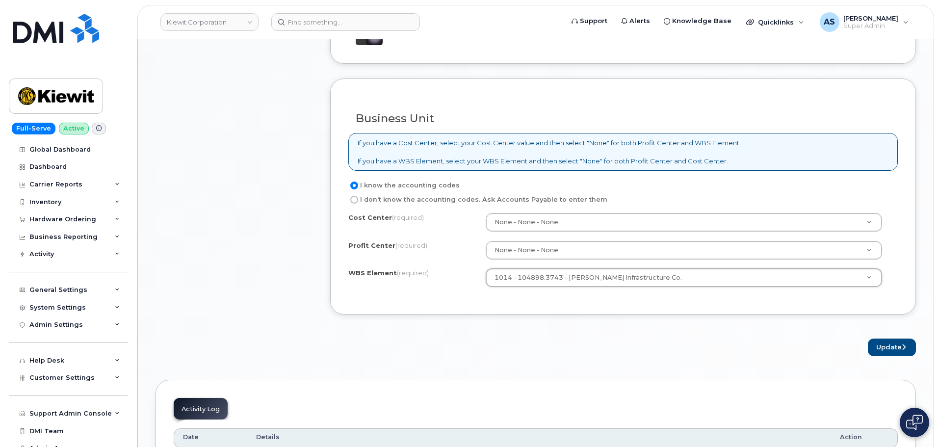
scroll to position [883, 0]
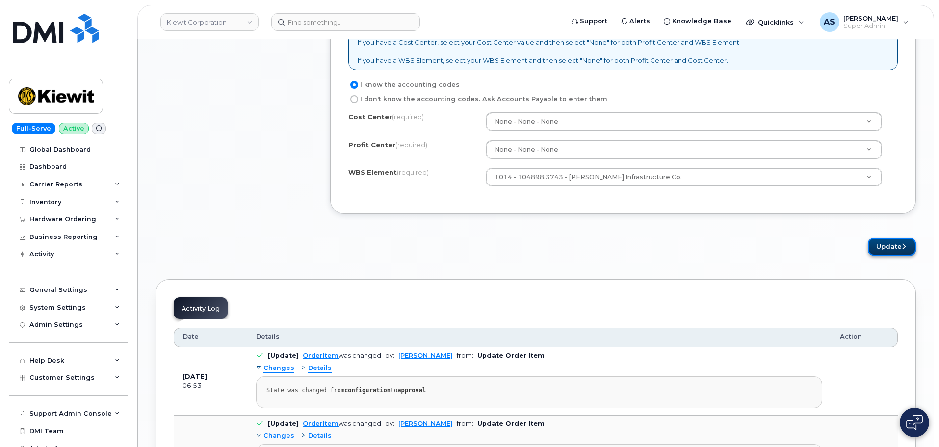
click at [898, 249] on button "Update" at bounding box center [892, 247] width 48 height 18
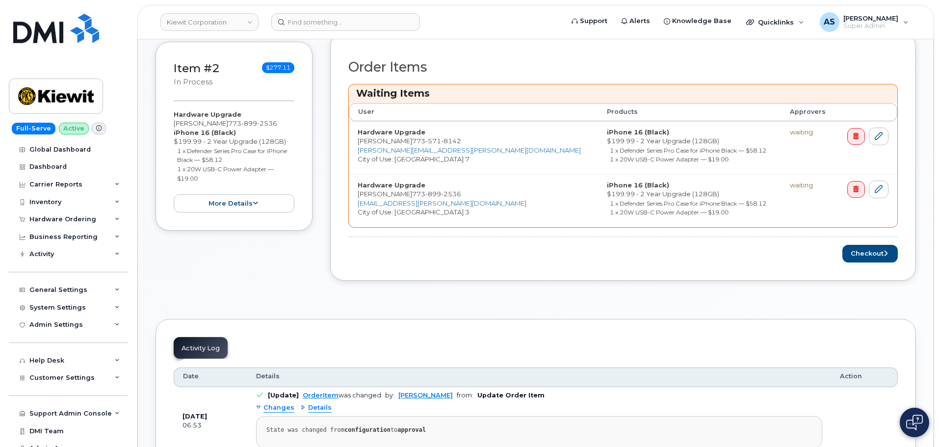
scroll to position [393, 0]
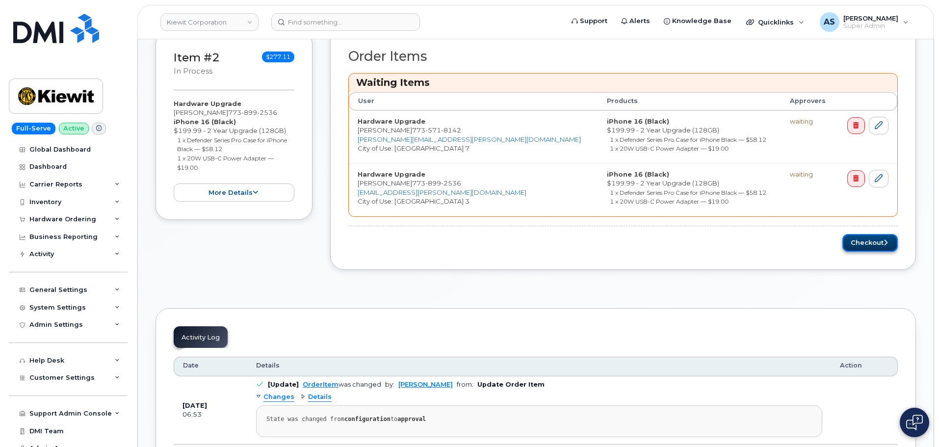
click at [875, 246] on button "Checkout" at bounding box center [870, 243] width 55 height 18
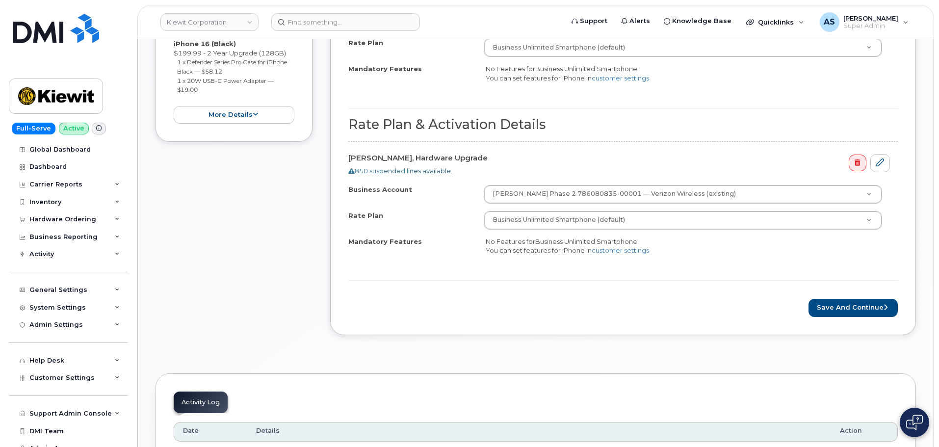
scroll to position [442, 0]
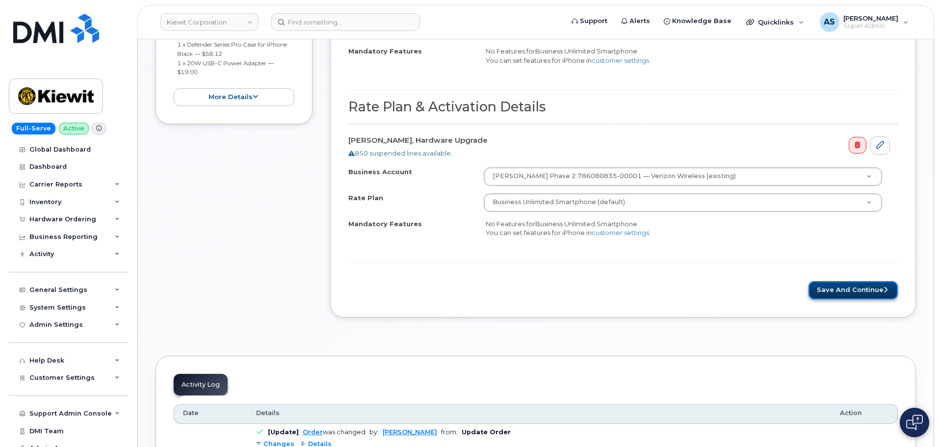
click at [844, 287] on button "Save and Continue" at bounding box center [853, 290] width 89 height 18
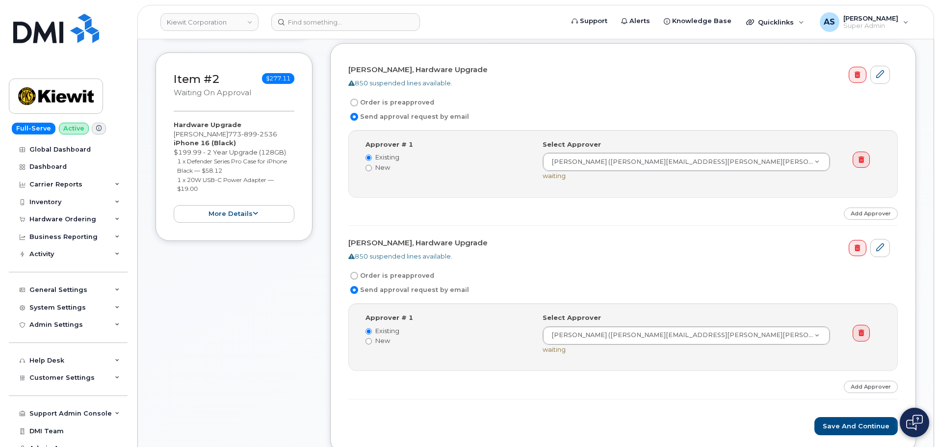
scroll to position [294, 0]
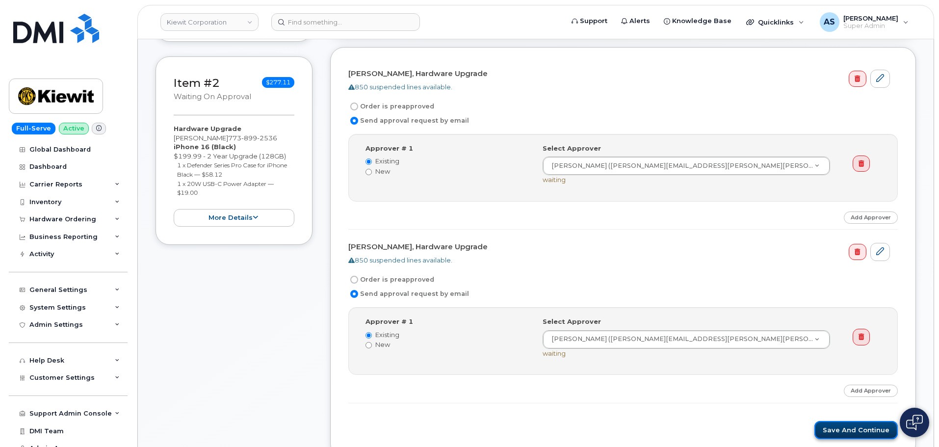
click at [844, 434] on button "Save and Continue" at bounding box center [856, 430] width 83 height 18
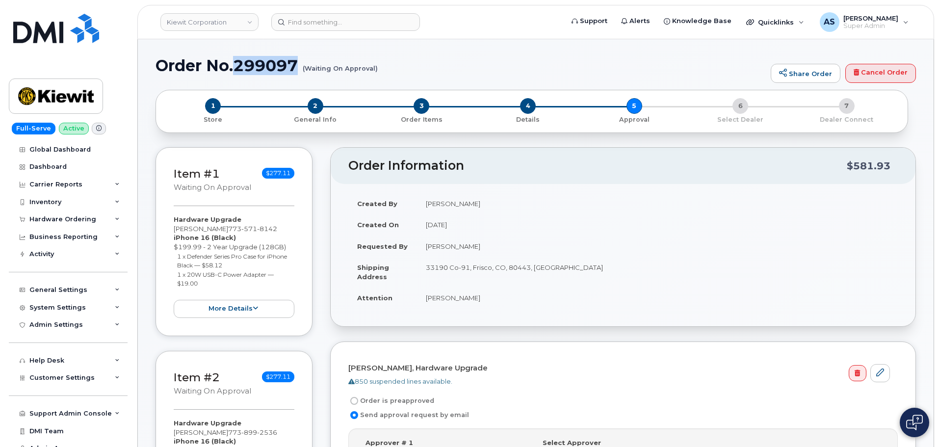
drag, startPoint x: 238, startPoint y: 60, endPoint x: 298, endPoint y: 59, distance: 60.9
click at [298, 59] on h1 "Order No.299097 (Waiting On Approval)" at bounding box center [461, 65] width 610 height 17
copy h1 "299097"
click at [54, 35] on img at bounding box center [56, 28] width 86 height 29
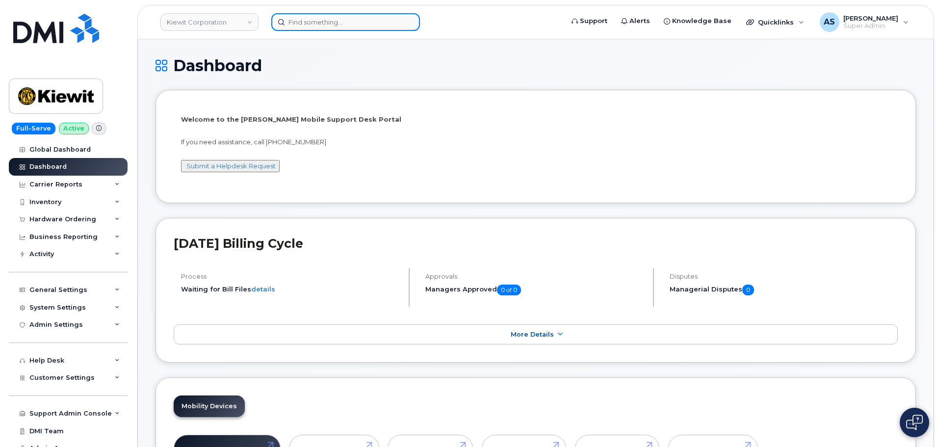
click at [313, 20] on input at bounding box center [345, 22] width 149 height 18
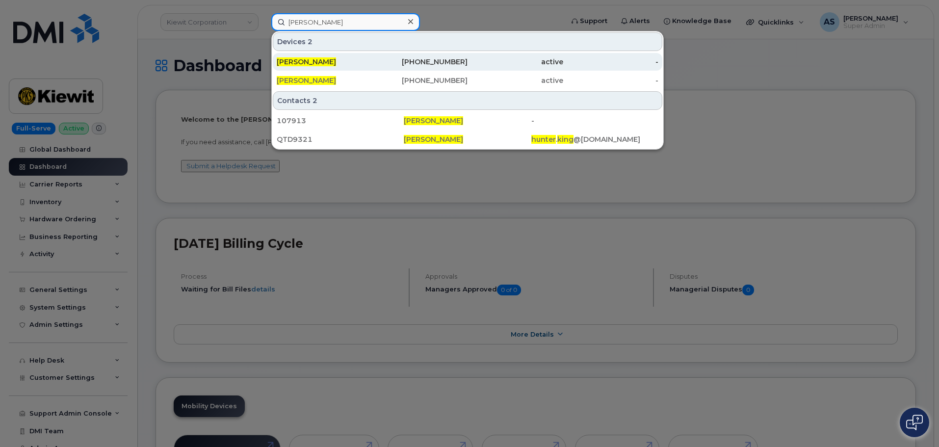
type input "[PERSON_NAME]"
click at [337, 62] on div "[PERSON_NAME]" at bounding box center [325, 62] width 96 height 10
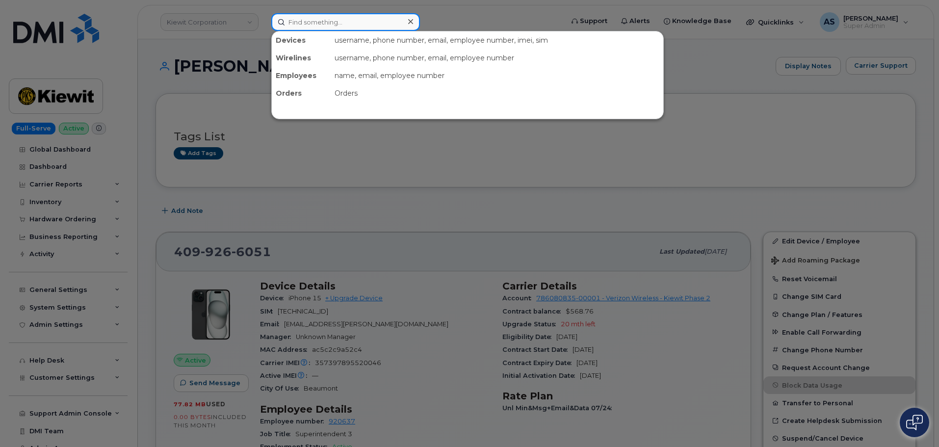
click at [310, 24] on input at bounding box center [345, 22] width 149 height 18
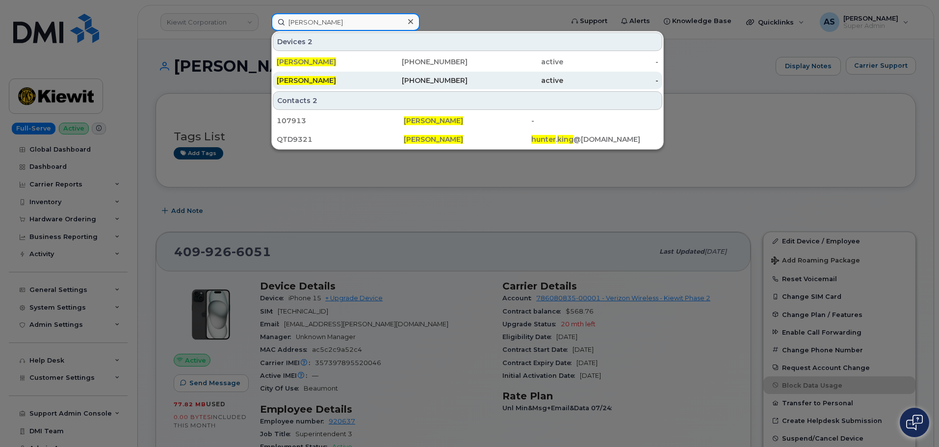
type input "[PERSON_NAME]"
click at [372, 77] on div "[PERSON_NAME]" at bounding box center [420, 81] width 96 height 18
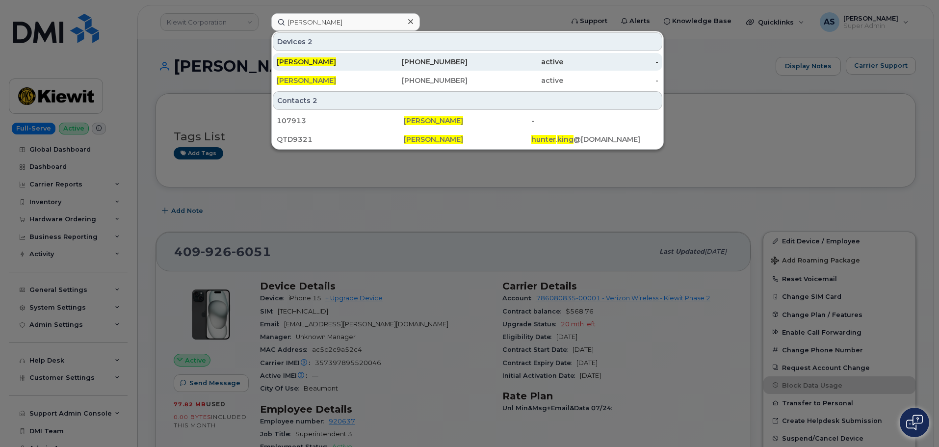
click at [318, 60] on span "[PERSON_NAME]" at bounding box center [306, 61] width 59 height 9
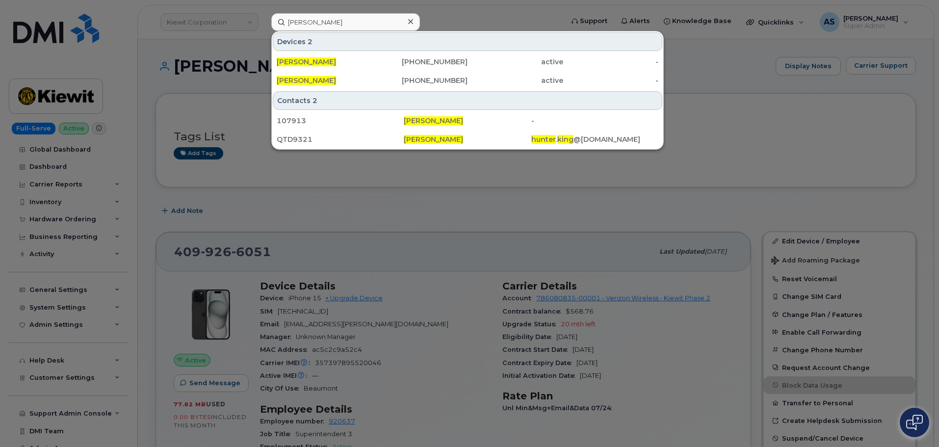
click at [476, 215] on div at bounding box center [469, 223] width 939 height 447
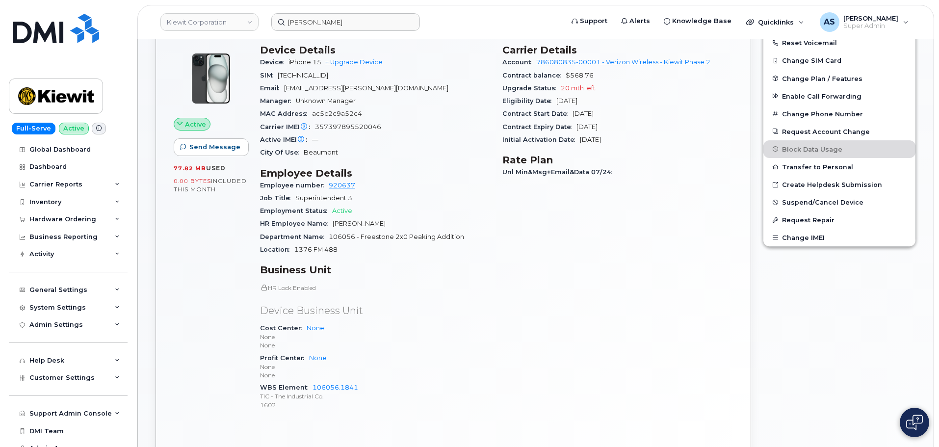
scroll to position [245, 0]
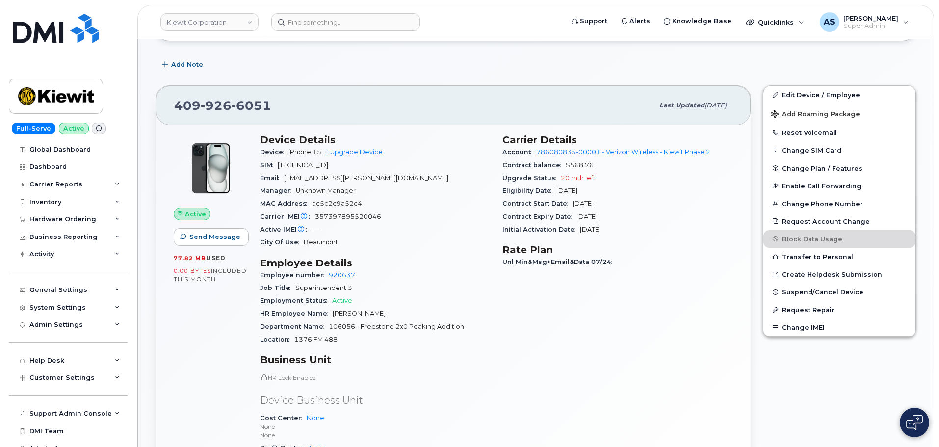
scroll to position [147, 0]
drag, startPoint x: 273, startPoint y: 98, endPoint x: 170, endPoint y: 102, distance: 103.1
click at [170, 102] on div "[PHONE_NUMBER] Last updated [DATE]" at bounding box center [453, 104] width 595 height 39
copy span "409 926 6051"
click at [558, 344] on div "Carrier Details Account 786080835-00001 - Verizon Wireless - Kiewit Phase 2 Con…" at bounding box center [618, 320] width 242 height 386
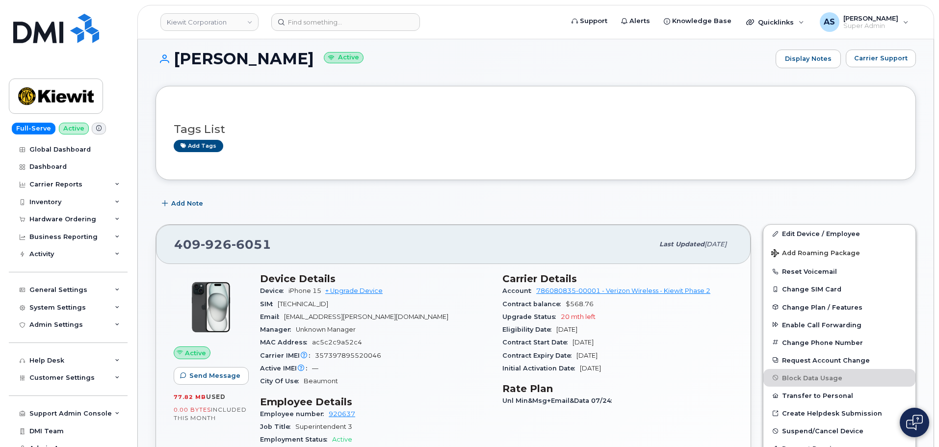
scroll to position [0, 0]
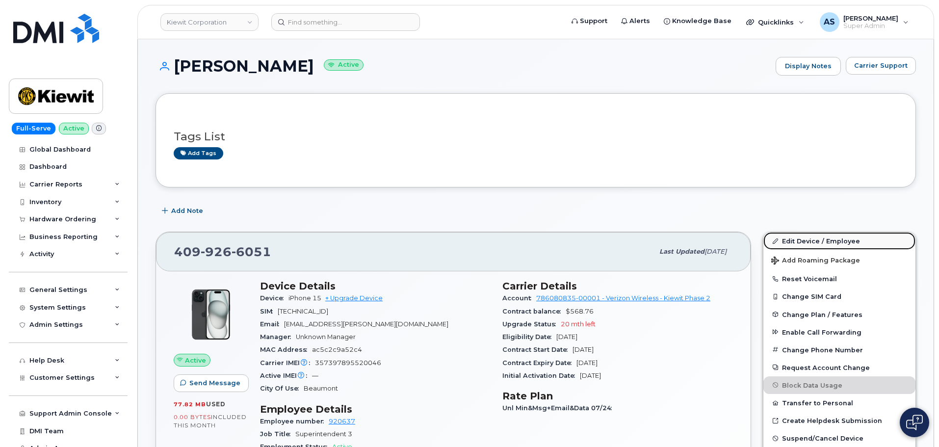
drag, startPoint x: 846, startPoint y: 245, endPoint x: 845, endPoint y: 234, distance: 11.4
click at [846, 245] on link "Edit Device / Employee" at bounding box center [840, 241] width 152 height 18
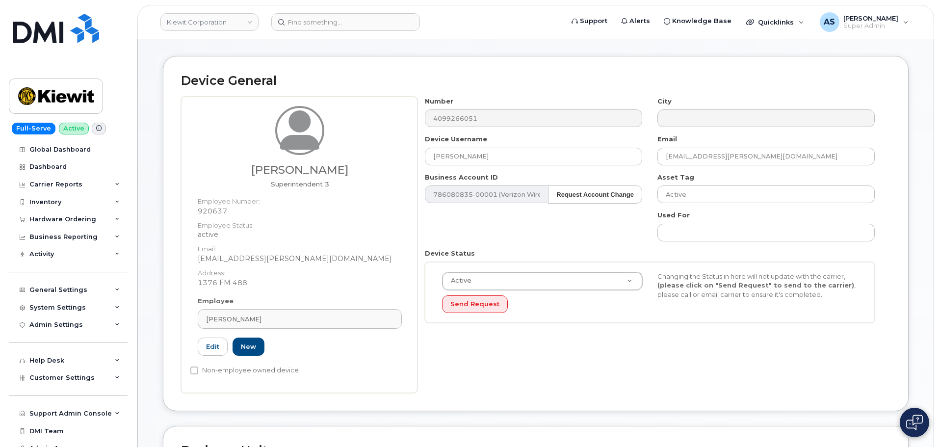
scroll to position [49, 0]
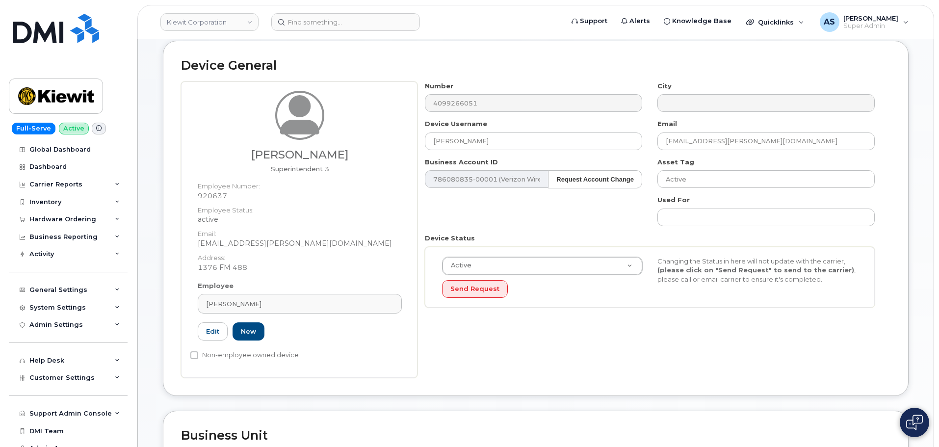
drag, startPoint x: 262, startPoint y: 301, endPoint x: 177, endPoint y: 292, distance: 85.4
click at [167, 291] on div "Device General William King Superintendent 3 Employee Number: 920637 Employee S…" at bounding box center [536, 218] width 746 height 355
click at [211, 326] on link "Edit" at bounding box center [213, 331] width 30 height 18
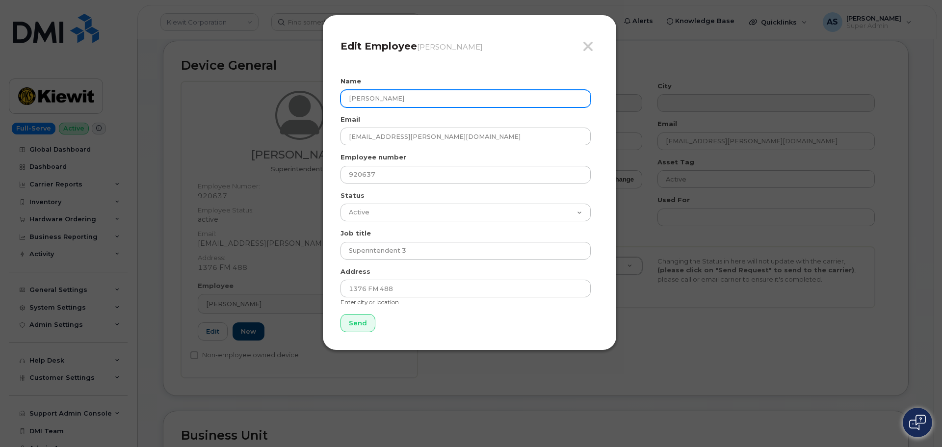
drag, startPoint x: 406, startPoint y: 96, endPoint x: 263, endPoint y: 94, distance: 143.3
click at [264, 94] on div "Close Edit Employee William King Name William King Email HUNTER.KING@KIEWIT.COM…" at bounding box center [471, 223] width 942 height 447
click at [407, 97] on input "[PERSON_NAME]" at bounding box center [466, 99] width 250 height 18
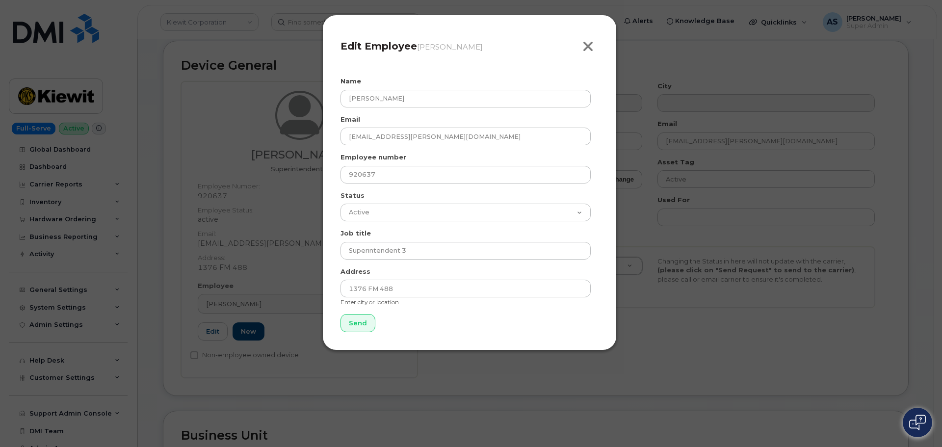
click at [585, 52] on icon "button" at bounding box center [587, 46] width 11 height 15
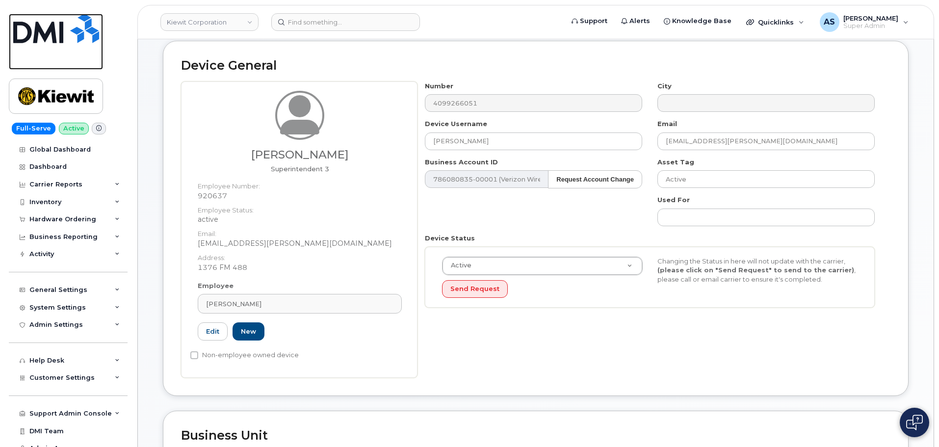
click at [52, 27] on img at bounding box center [56, 28] width 86 height 29
